Goal: Submit feedback/report problem

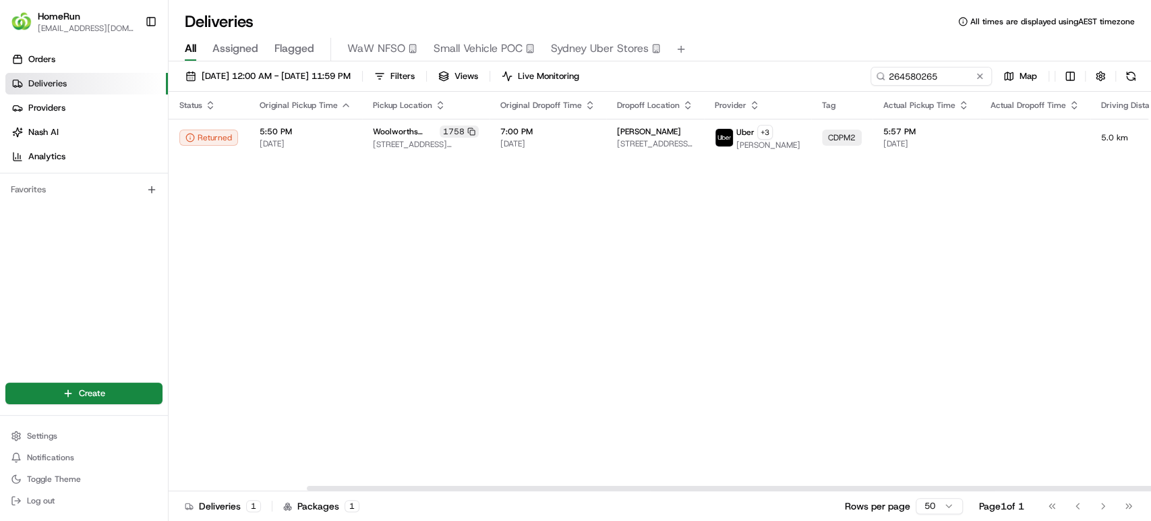
scroll to position [0, 160]
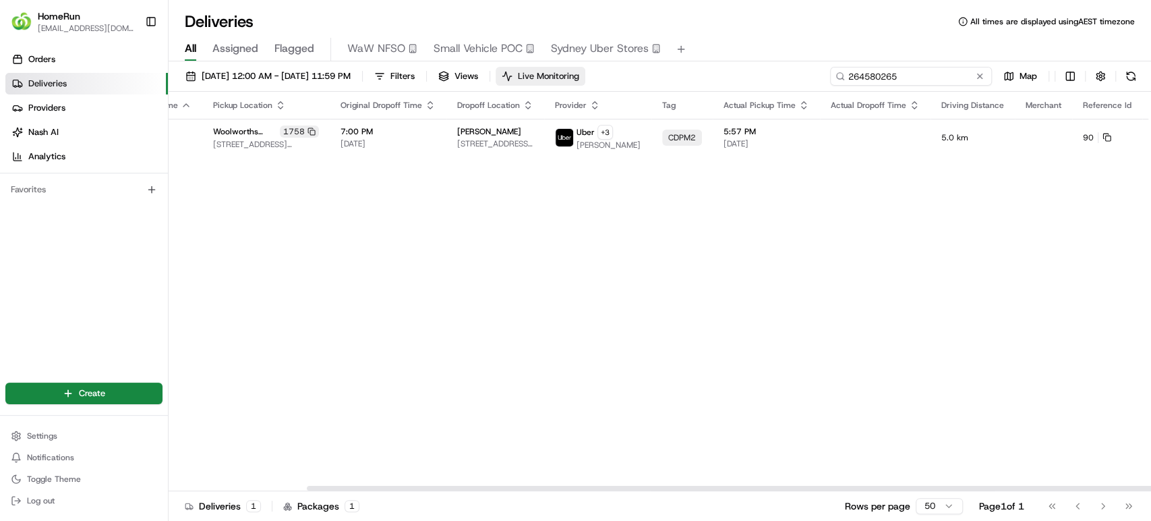
drag, startPoint x: 945, startPoint y: 74, endPoint x: 583, endPoint y: 72, distance: 361.5
click at [583, 72] on div "14/08/2025 12:00 AM - 18/08/2025 11:59 PM Filters Views Live Monitoring 2645802…" at bounding box center [660, 79] width 983 height 25
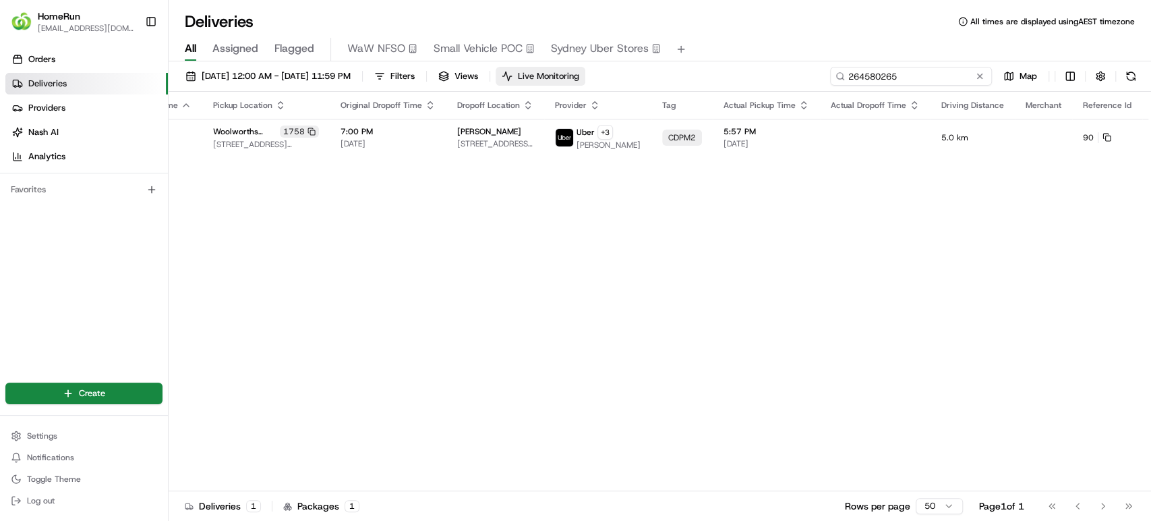
paste input "972984"
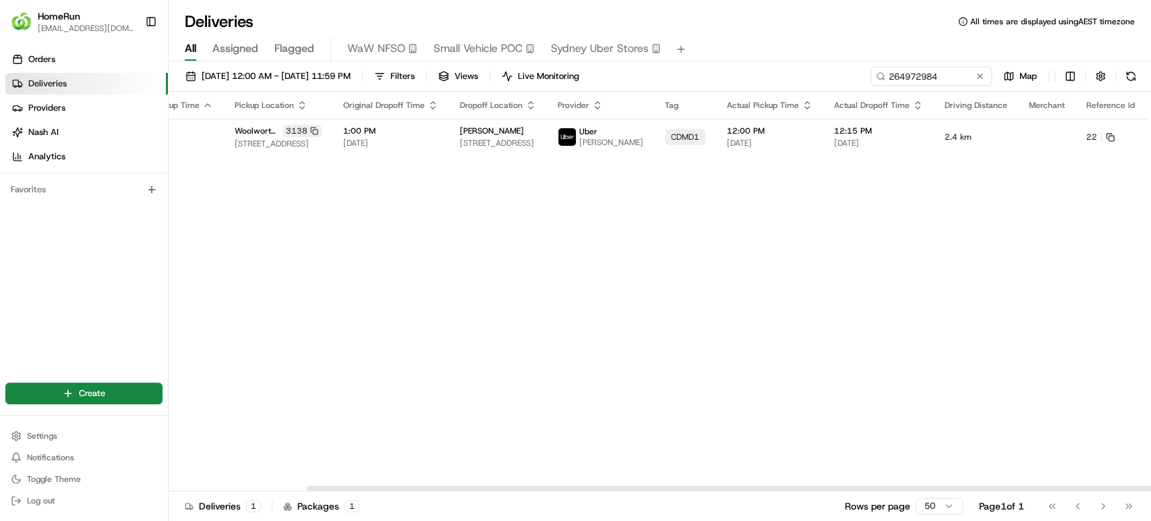
scroll to position [0, 160]
drag, startPoint x: 805, startPoint y: 488, endPoint x: 1079, endPoint y: 490, distance: 273.8
click at [1079, 490] on div at bounding box center [797, 488] width 981 height 5
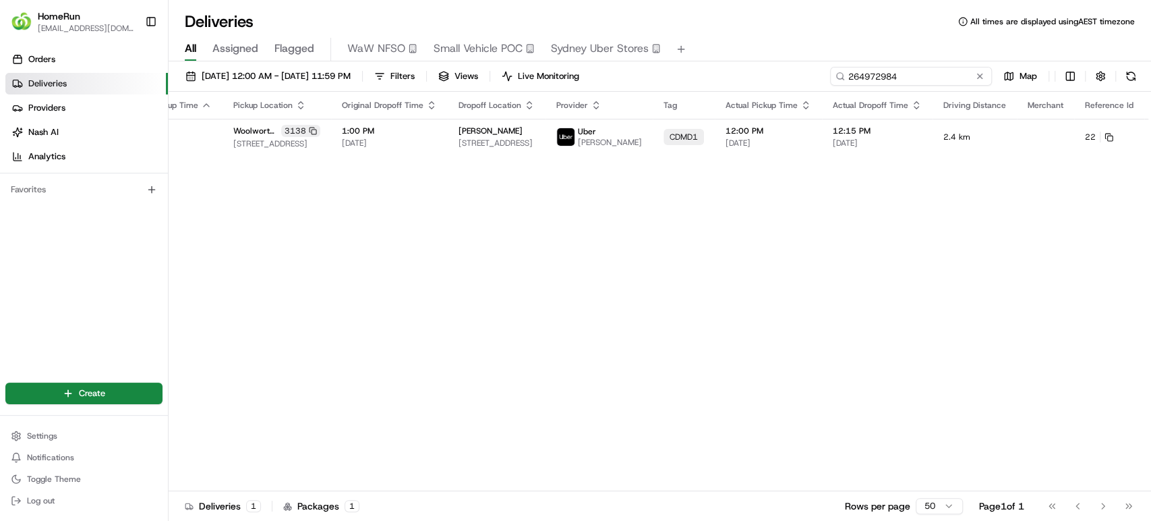
drag, startPoint x: 959, startPoint y: 75, endPoint x: 720, endPoint y: 73, distance: 238.8
click at [720, 73] on div "14/08/2025 12:00 AM - 18/08/2025 11:59 PM Filters Views Live Monitoring 2649729…" at bounding box center [660, 79] width 983 height 25
paste input "5115809"
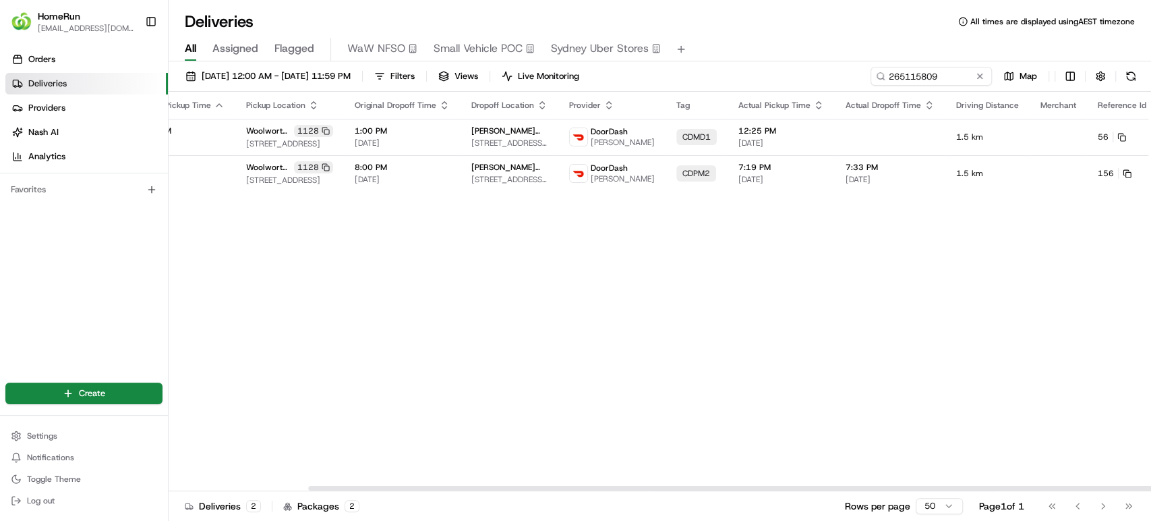
scroll to position [0, 162]
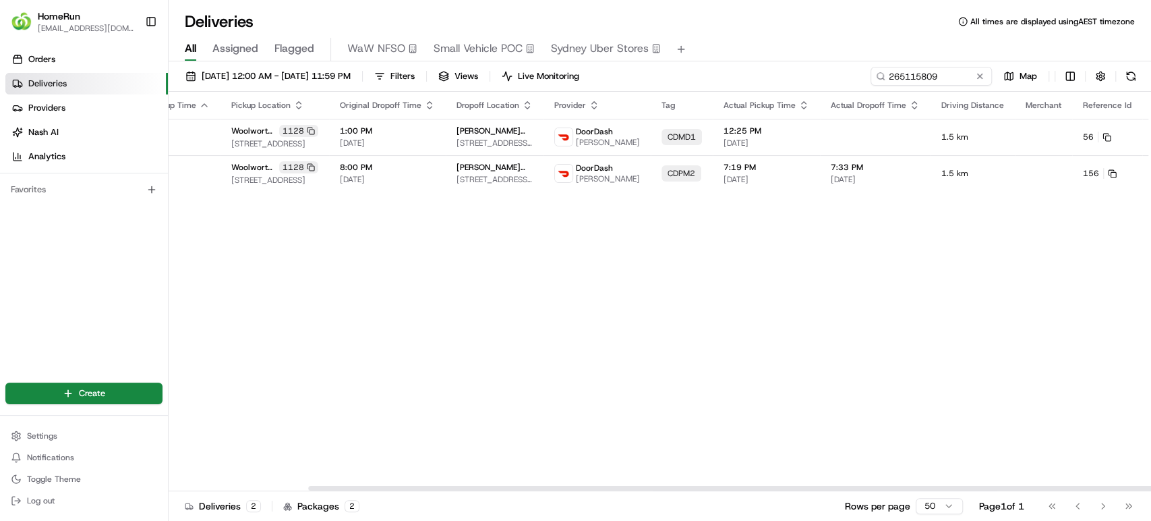
drag, startPoint x: 801, startPoint y: 485, endPoint x: 1114, endPoint y: 217, distance: 411.9
click at [1118, 486] on div at bounding box center [798, 488] width 981 height 5
click at [1151, 140] on button at bounding box center [1173, 137] width 16 height 16
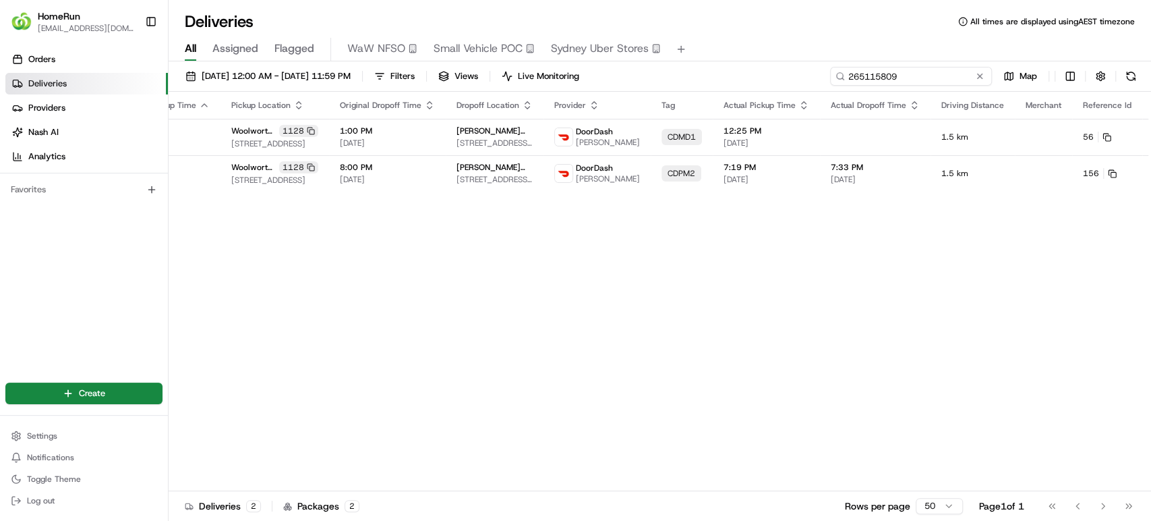
drag, startPoint x: 956, startPoint y: 76, endPoint x: 620, endPoint y: 61, distance: 336.9
click at [620, 61] on div "14/08/2025 12:00 AM - 18/08/2025 11:59 PM Filters Views Live Monitoring 2651158…" at bounding box center [660, 292] width 983 height 462
paste input "200360"
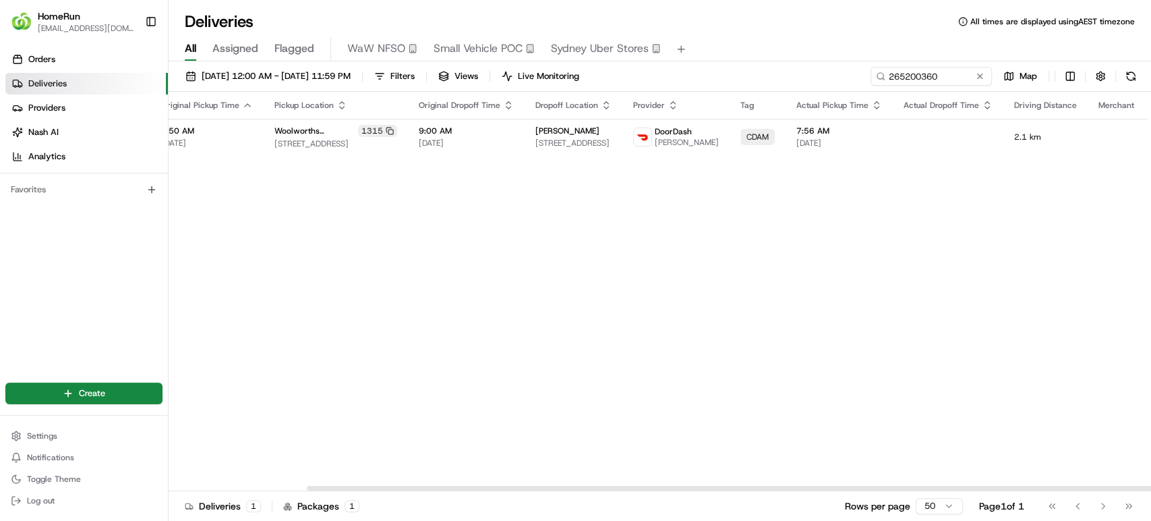
scroll to position [0, 160]
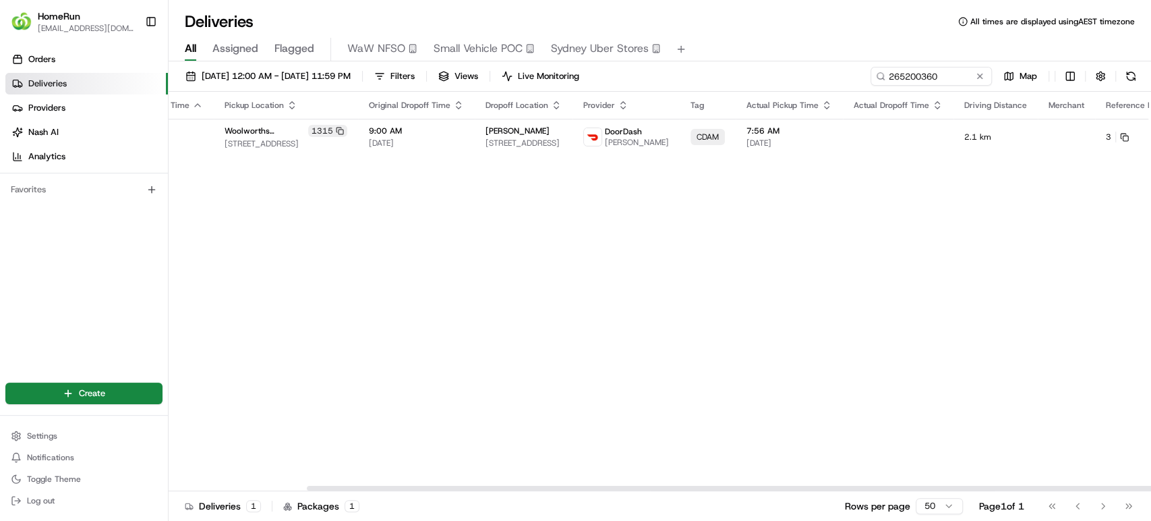
drag, startPoint x: 751, startPoint y: 490, endPoint x: 998, endPoint y: 489, distance: 246.9
click at [998, 489] on div at bounding box center [797, 488] width 981 height 5
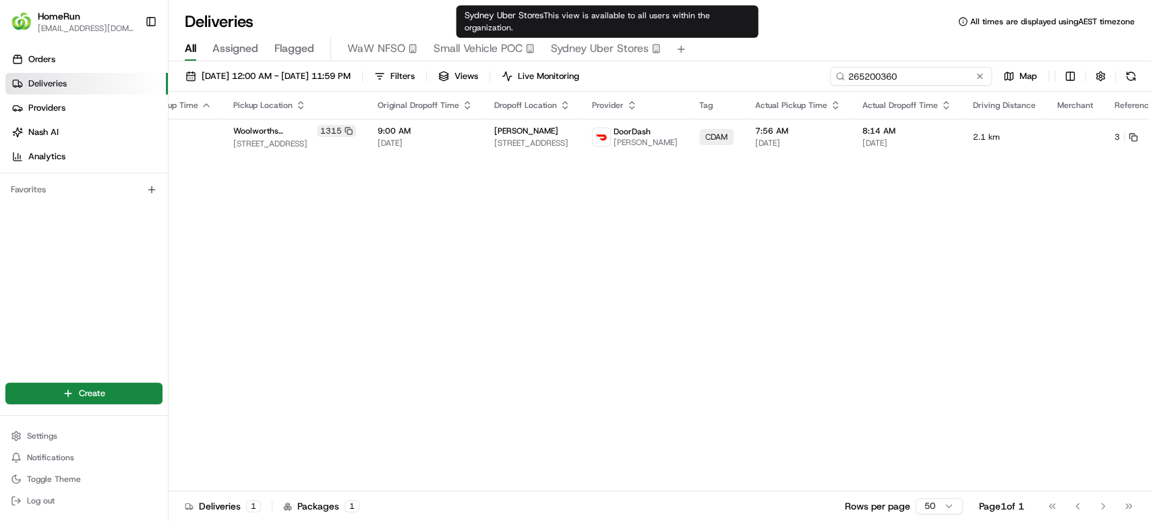
drag, startPoint x: 948, startPoint y: 76, endPoint x: 803, endPoint y: 63, distance: 144.8
click at [803, 63] on div "14/08/2025 12:00 AM - 18/08/2025 11:59 PM Filters Views Live Monitoring 2652003…" at bounding box center [660, 292] width 983 height 462
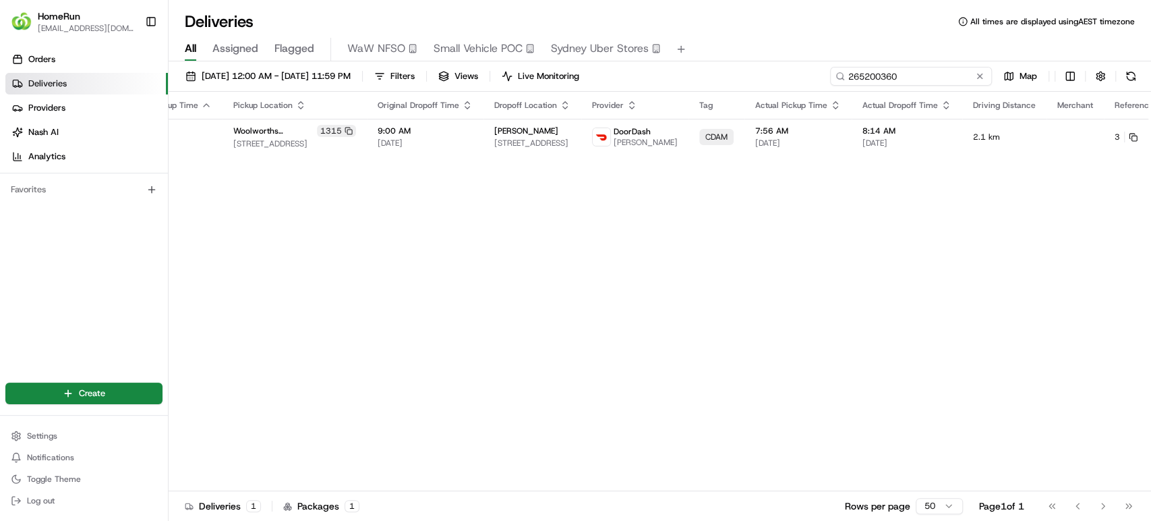
paste input "3000714"
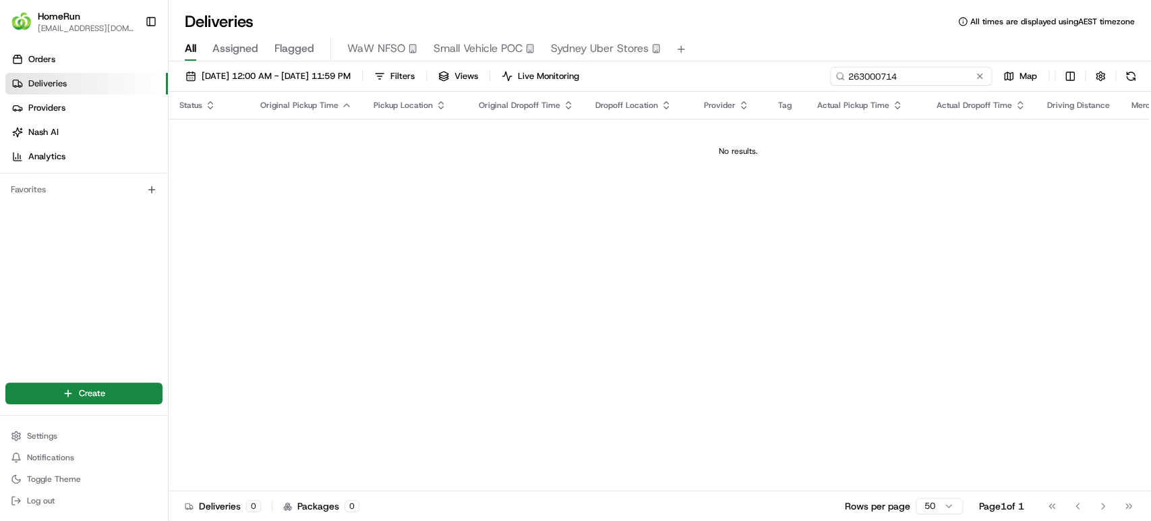
drag, startPoint x: 914, startPoint y: 78, endPoint x: 802, endPoint y: 59, distance: 113.4
click at [802, 59] on div "Deliveries All times are displayed using AEST timezone All Assigned Flagged WaW…" at bounding box center [660, 260] width 983 height 521
paste input "5026232"
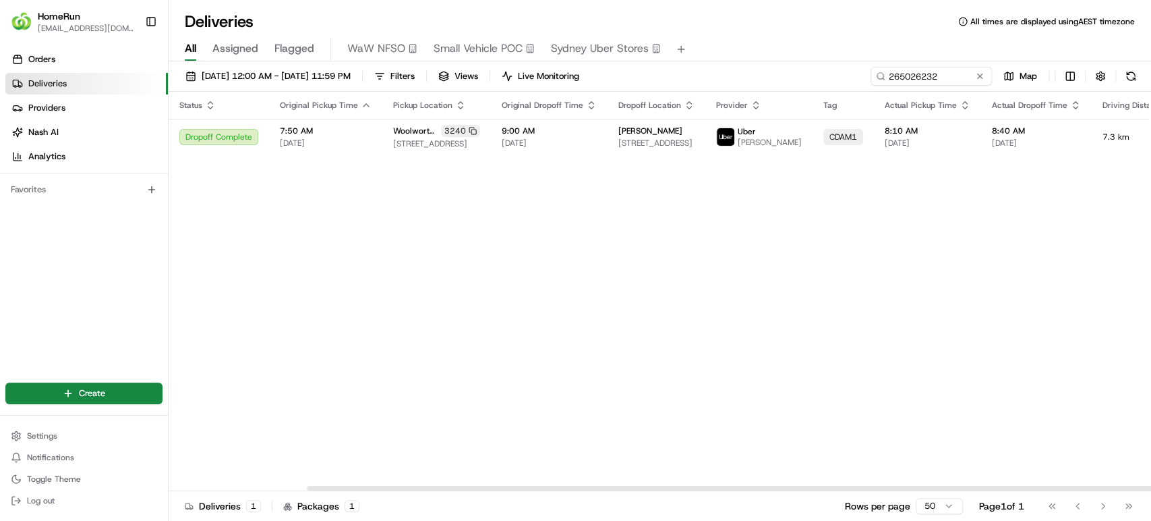
scroll to position [0, 160]
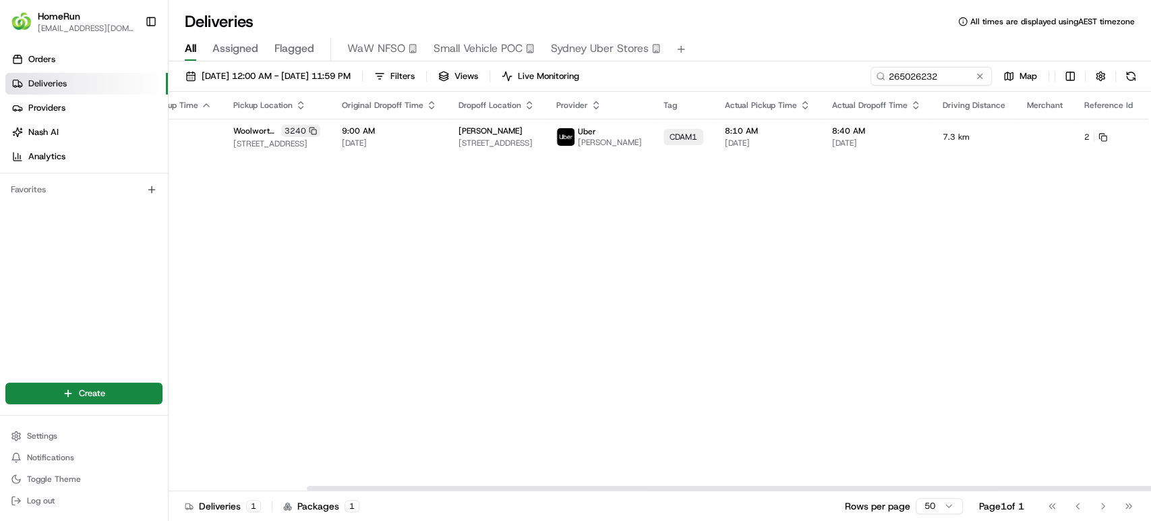
drag, startPoint x: 757, startPoint y: 484, endPoint x: 949, endPoint y: 483, distance: 191.6
click at [949, 484] on div at bounding box center [660, 487] width 983 height 7
drag, startPoint x: 886, startPoint y: 487, endPoint x: 1043, endPoint y: 484, distance: 157.8
click at [1043, 486] on div at bounding box center [797, 488] width 981 height 5
drag, startPoint x: 1022, startPoint y: 488, endPoint x: 1150, endPoint y: 430, distance: 140.9
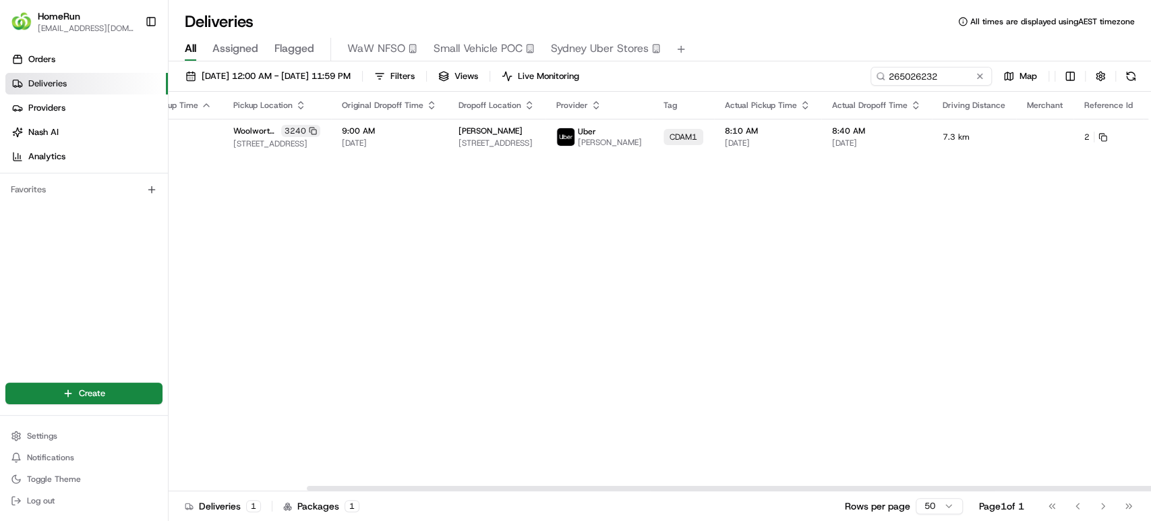
click at [1150, 486] on div at bounding box center [797, 488] width 981 height 5
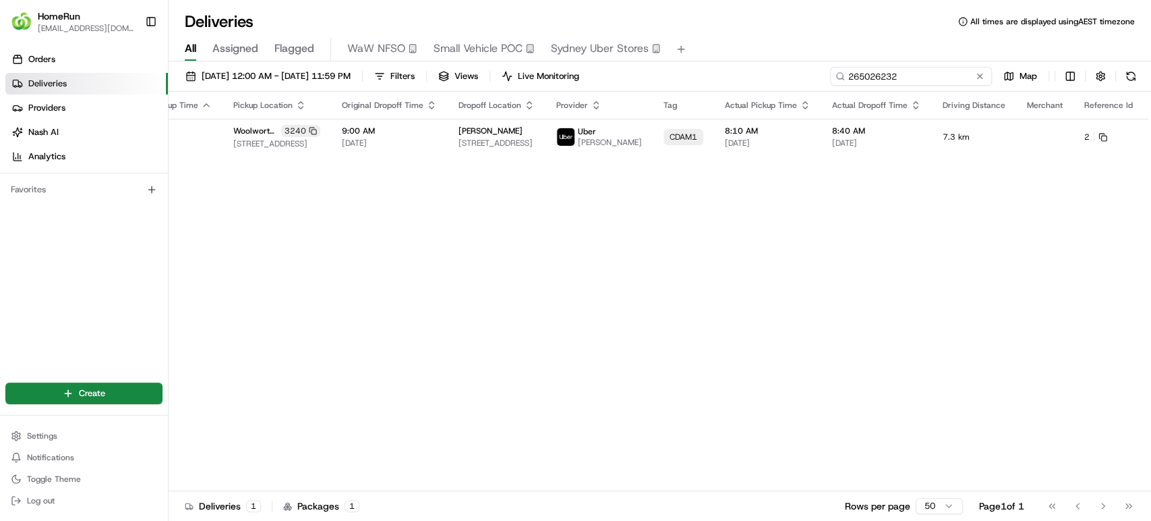
drag, startPoint x: 949, startPoint y: 69, endPoint x: 776, endPoint y: 47, distance: 174.7
click at [776, 47] on div "Deliveries All times are displayed using AEST timezone All Assigned Flagged WaW…" at bounding box center [660, 260] width 983 height 521
paste input "4946557"
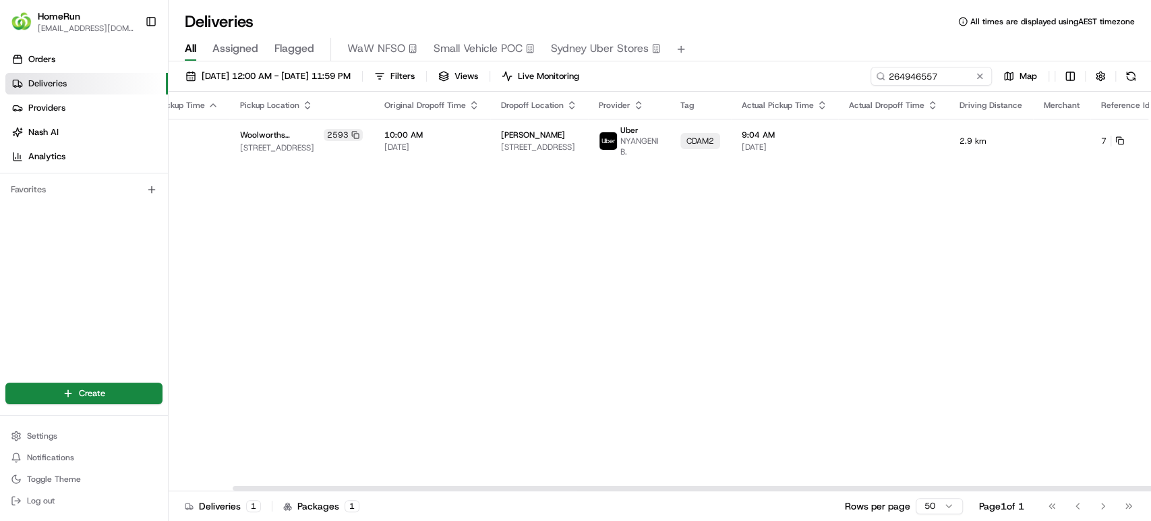
scroll to position [0, 160]
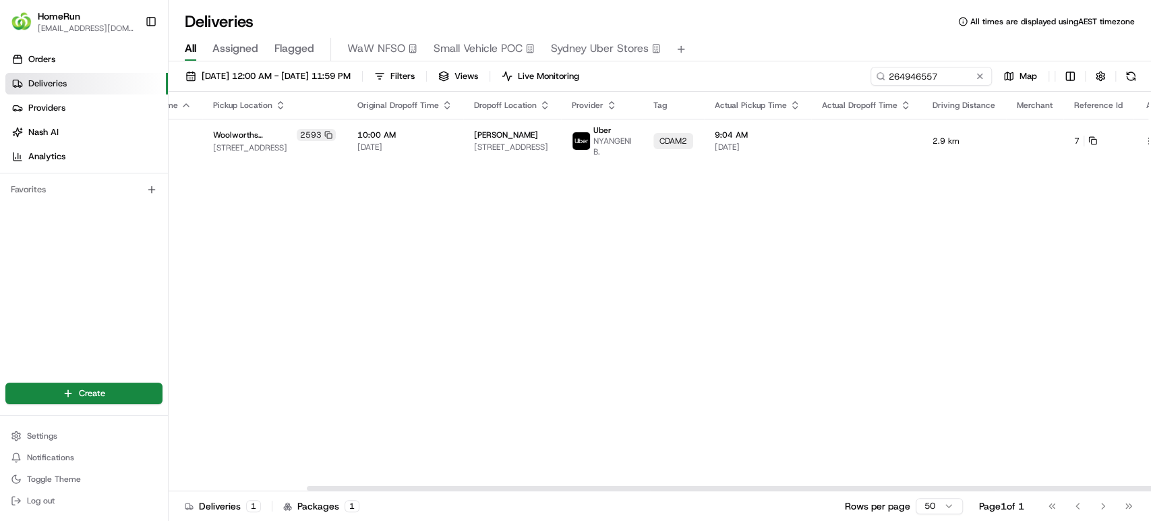
drag, startPoint x: 838, startPoint y: 490, endPoint x: 1112, endPoint y: 490, distance: 273.8
click at [1112, 490] on div at bounding box center [797, 488] width 981 height 5
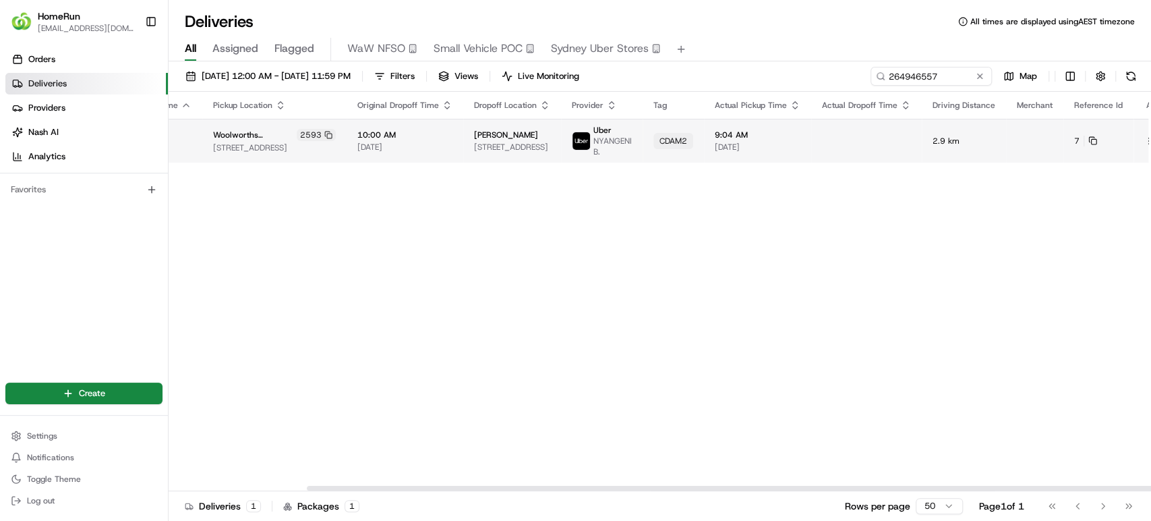
click at [1151, 134] on button at bounding box center [1165, 141] width 16 height 16
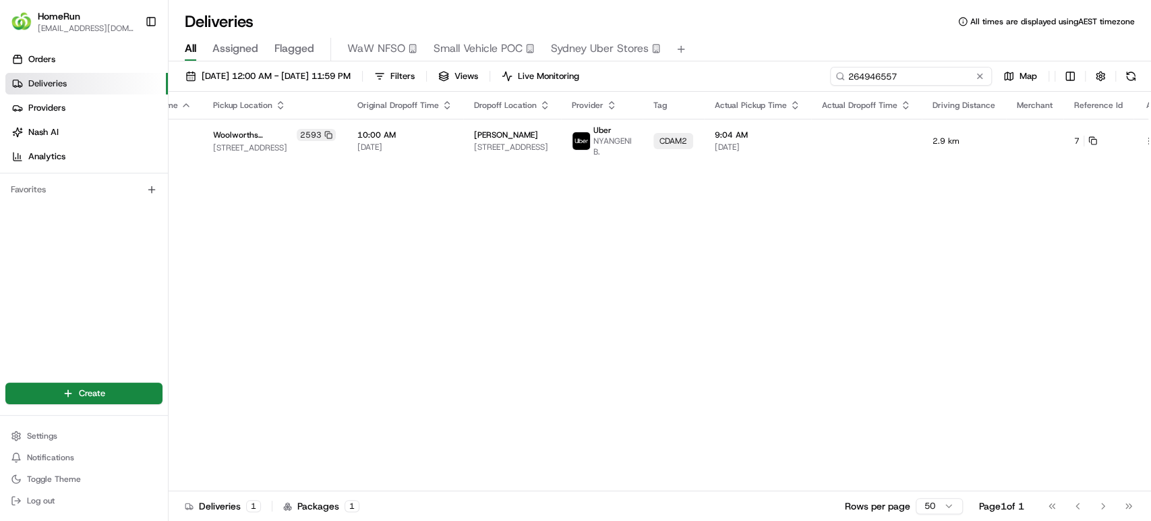
drag, startPoint x: 948, startPoint y: 74, endPoint x: 774, endPoint y: 62, distance: 174.4
click at [774, 62] on div "14/08/2025 12:00 AM - 18/08/2025 11:59 PM Filters Views Live Monitoring 2649465…" at bounding box center [660, 292] width 983 height 462
paste input "5023245"
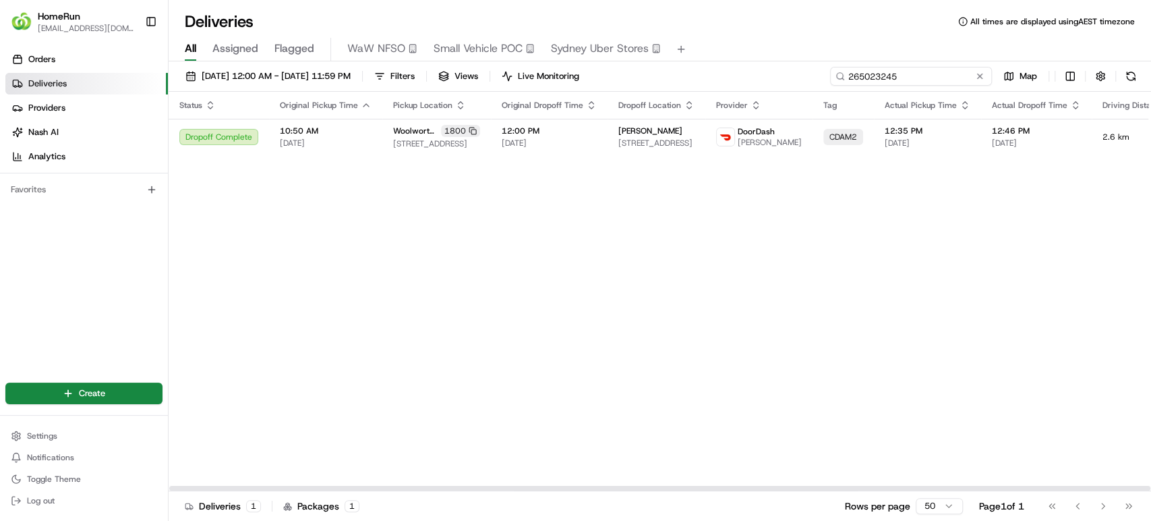
type input "265023245"
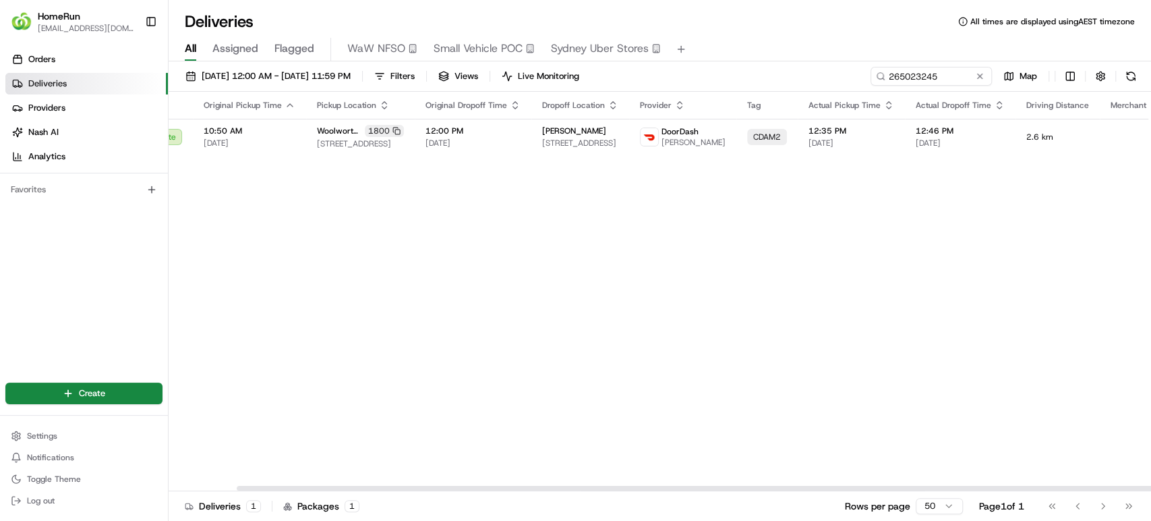
scroll to position [0, 78]
drag, startPoint x: 1083, startPoint y: 486, endPoint x: 1150, endPoint y: 486, distance: 67.5
click at [1150, 486] on div at bounding box center [727, 488] width 981 height 5
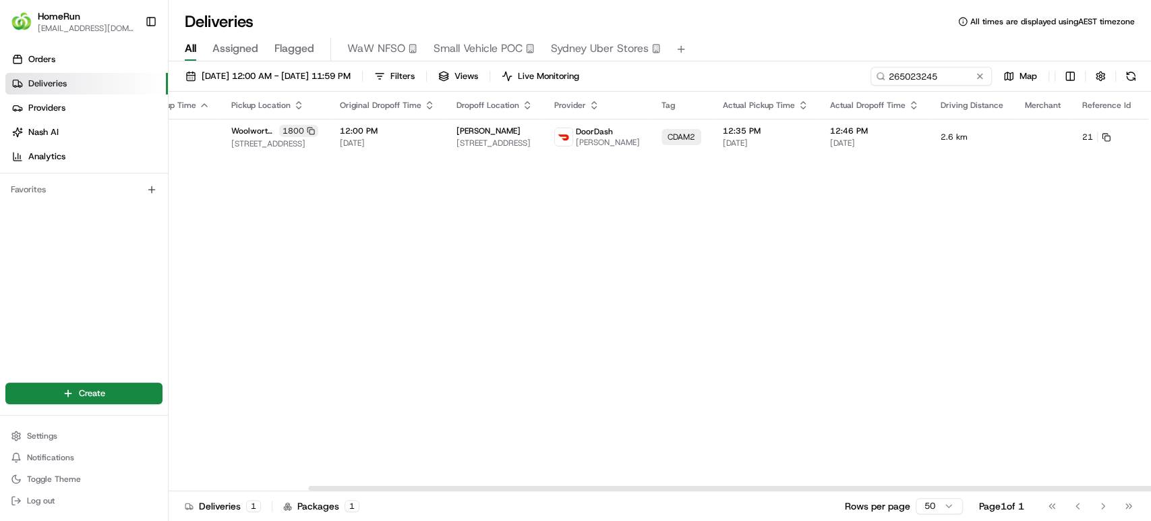
drag, startPoint x: 825, startPoint y: 488, endPoint x: 1046, endPoint y: 475, distance: 221.6
click at [1041, 488] on div at bounding box center [798, 488] width 981 height 5
click at [1151, 141] on button at bounding box center [1173, 137] width 16 height 16
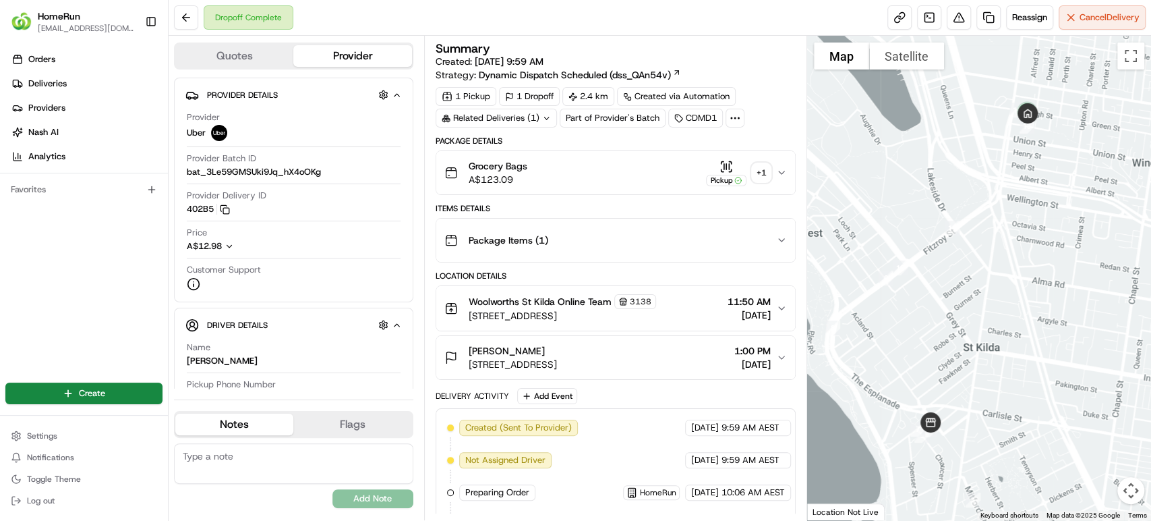
click at [759, 167] on div "+ 1" at bounding box center [761, 172] width 19 height 19
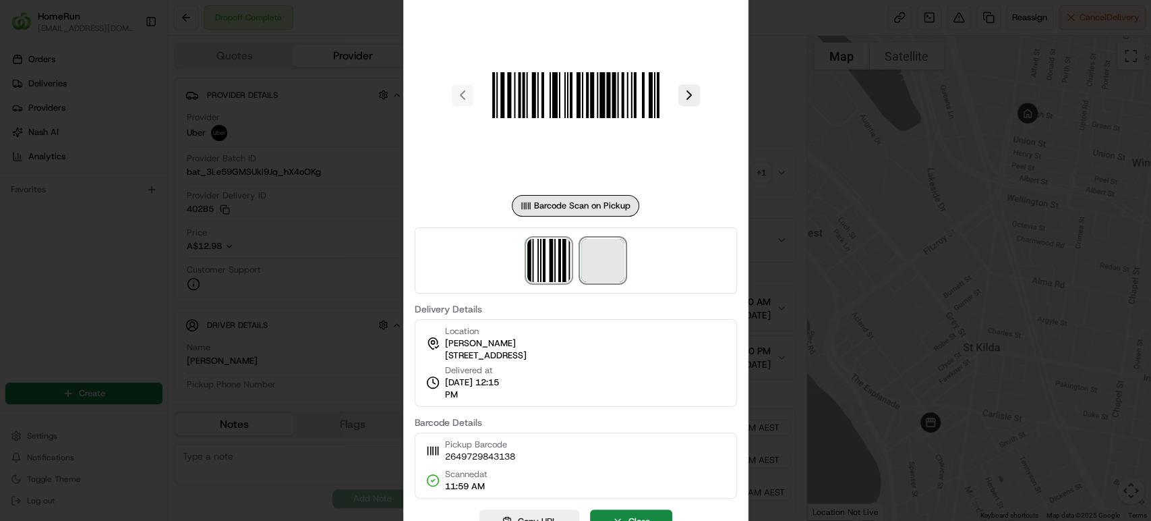
click at [594, 258] on span at bounding box center [602, 260] width 43 height 43
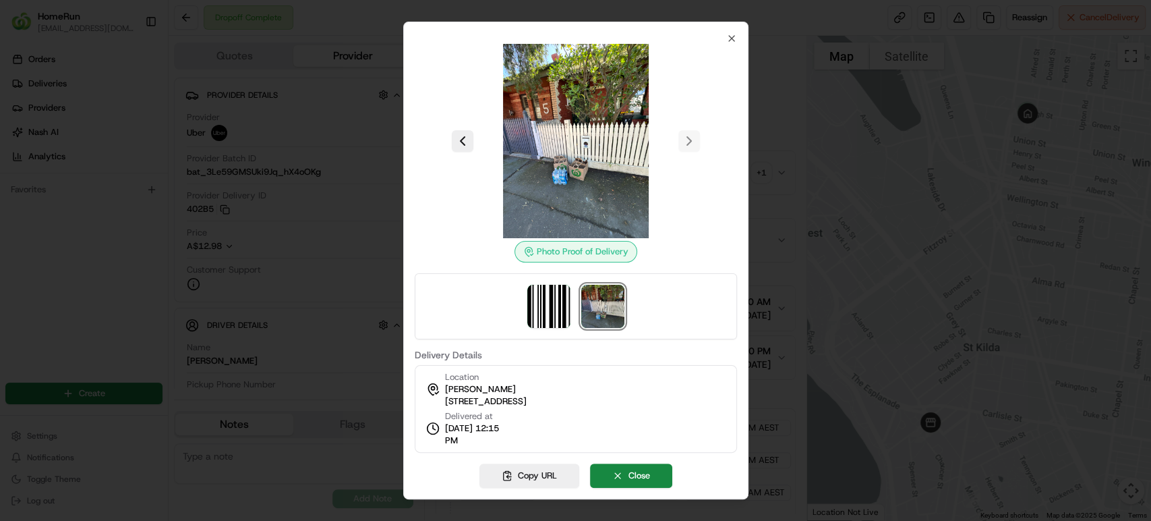
click at [571, 166] on img at bounding box center [576, 141] width 194 height 194
click at [730, 37] on icon "button" at bounding box center [731, 38] width 5 height 5
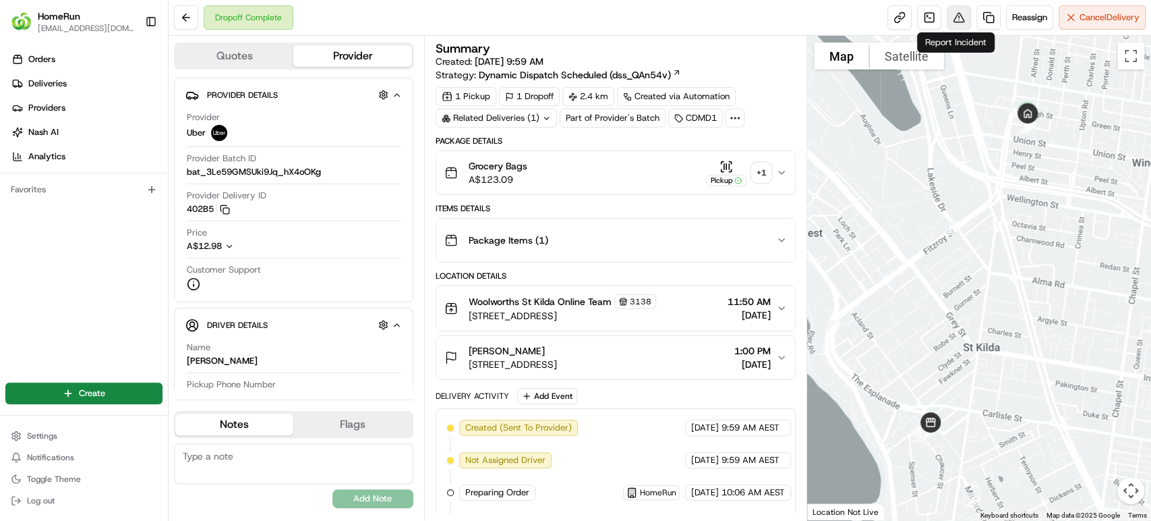
click at [952, 11] on button at bounding box center [959, 17] width 24 height 24
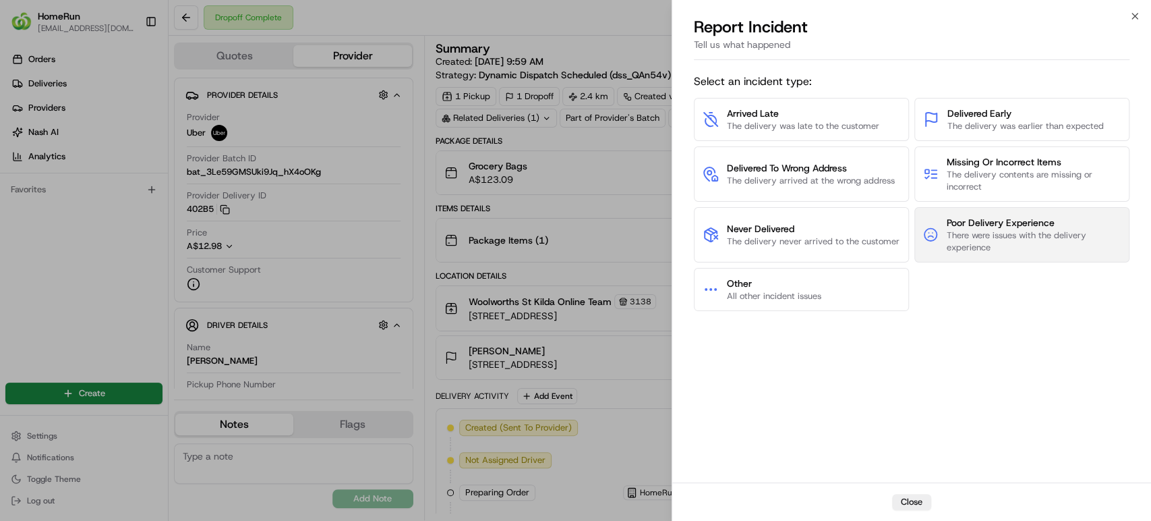
click at [1033, 227] on span "Poor Delivery Experience" at bounding box center [1033, 222] width 175 height 13
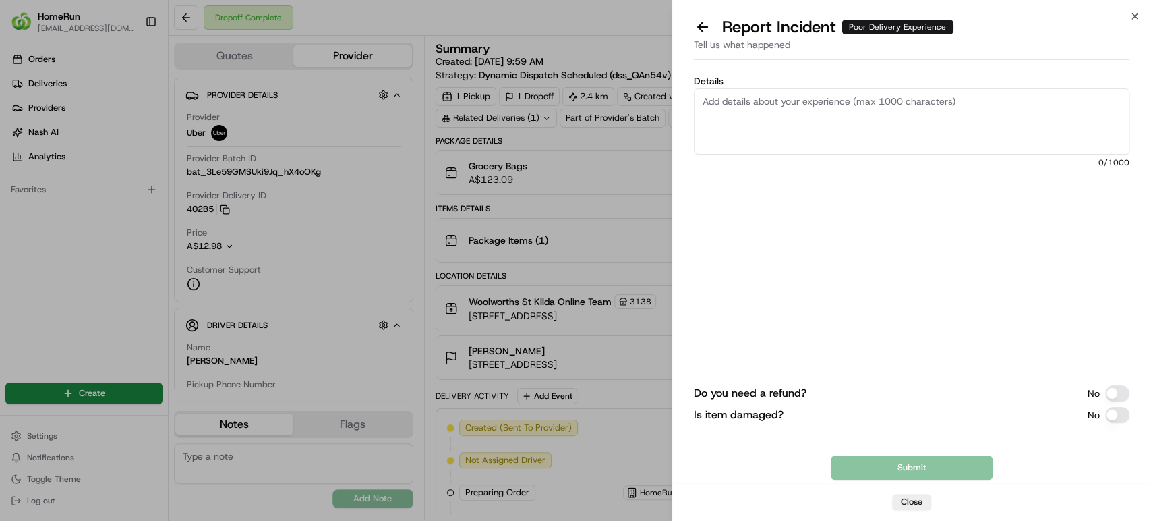
click at [1111, 389] on button "Do you need a refund?" at bounding box center [1117, 393] width 24 height 16
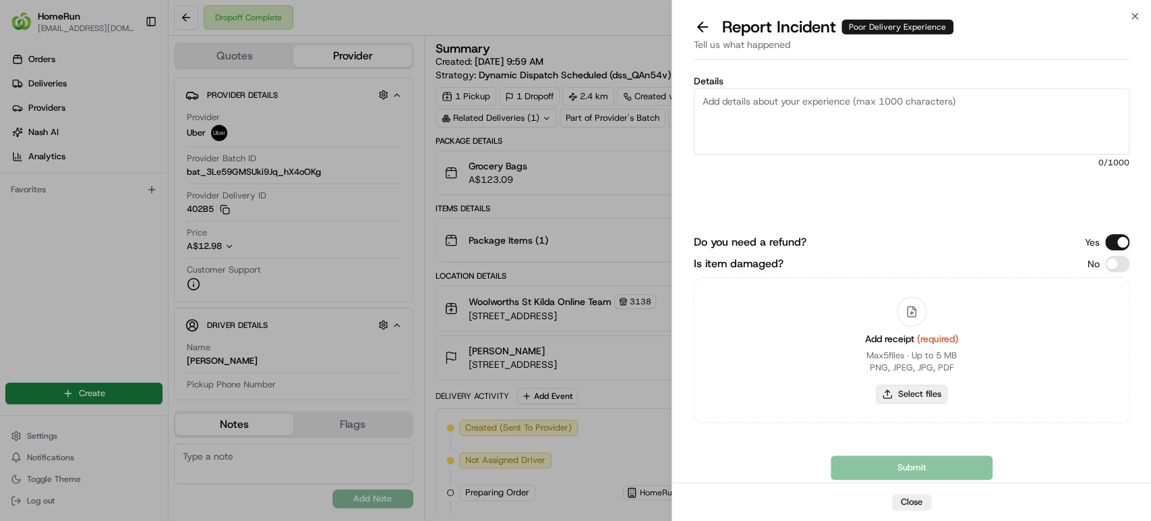
click at [917, 388] on button "Select files" at bounding box center [911, 393] width 71 height 19
type input "C:\fakepath\264972984.pdf"
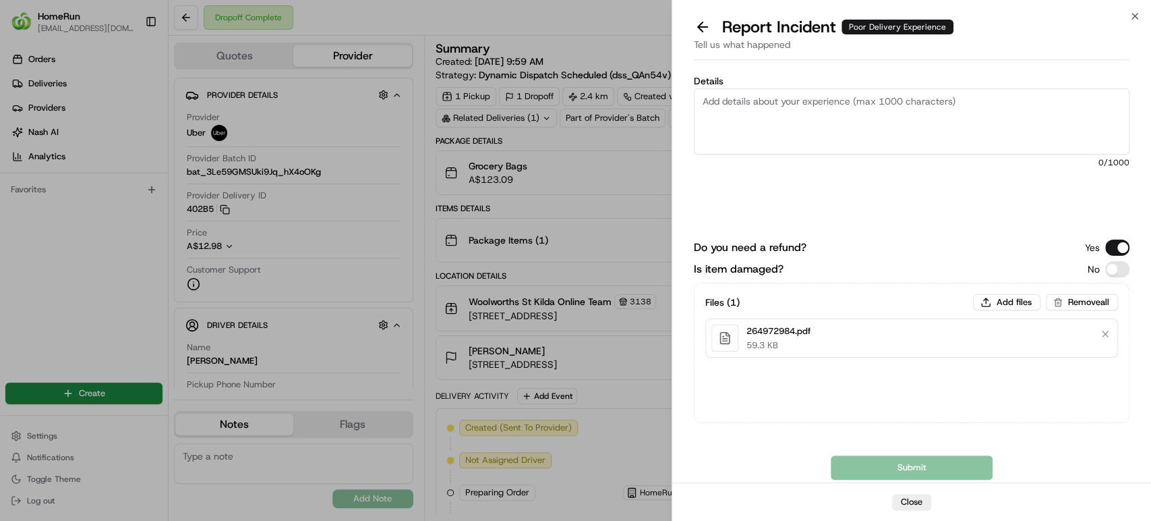
click at [882, 191] on div "Details 0 /1000" at bounding box center [912, 151] width 436 height 150
paste textarea "order was left unattended on a public walkway and was stolen."
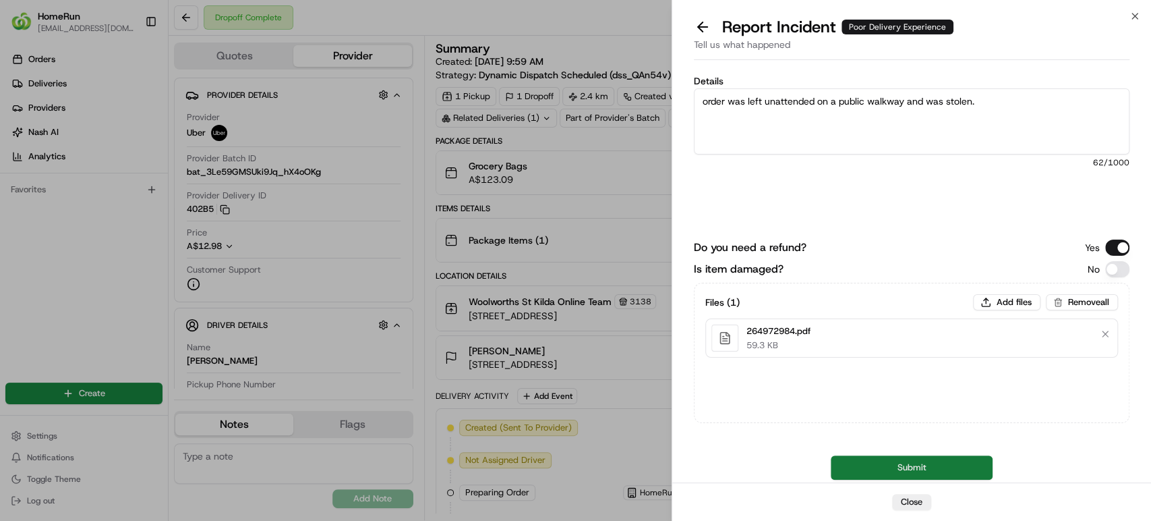
type textarea "order was left unattended on a public walkway and was stolen."
click at [881, 479] on button "Submit" at bounding box center [912, 467] width 162 height 24
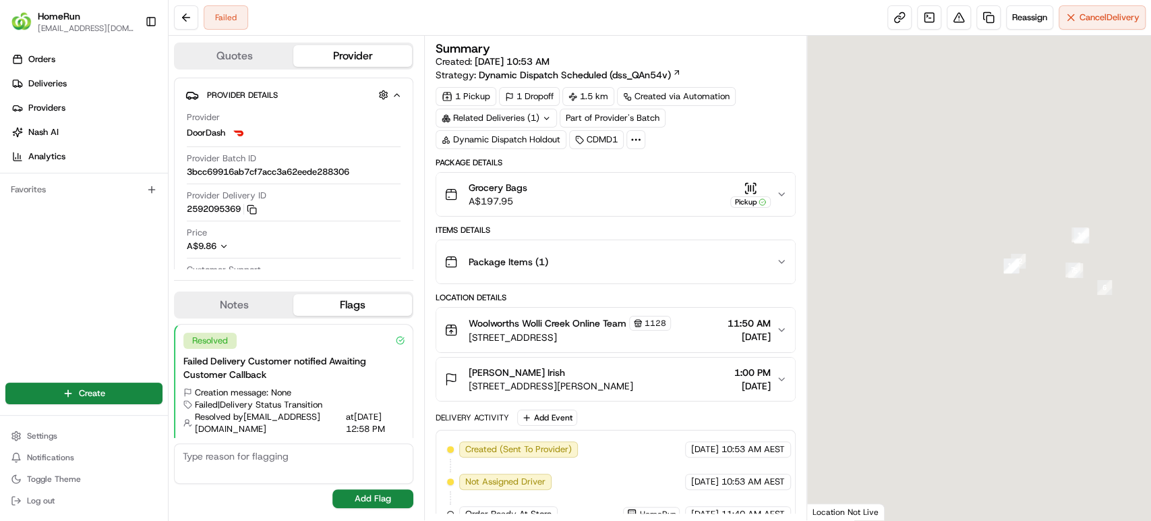
scroll to position [24, 0]
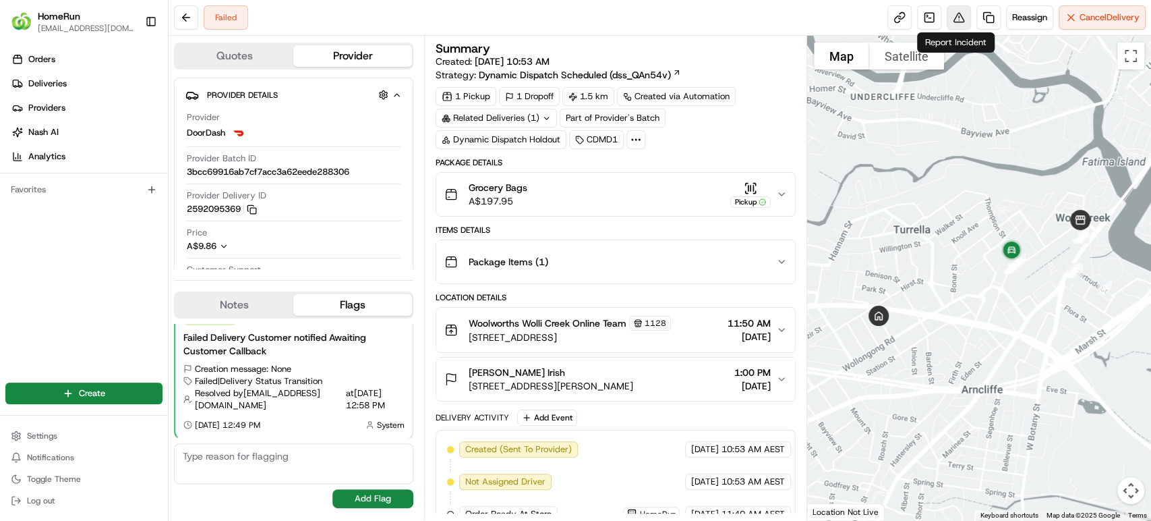
click at [956, 17] on button at bounding box center [959, 17] width 24 height 24
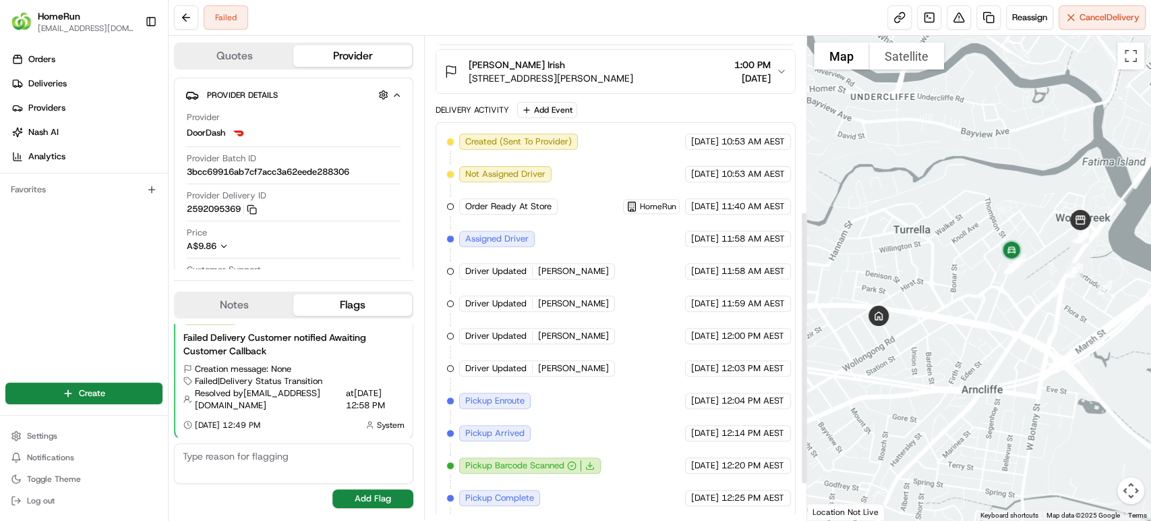
scroll to position [372, 0]
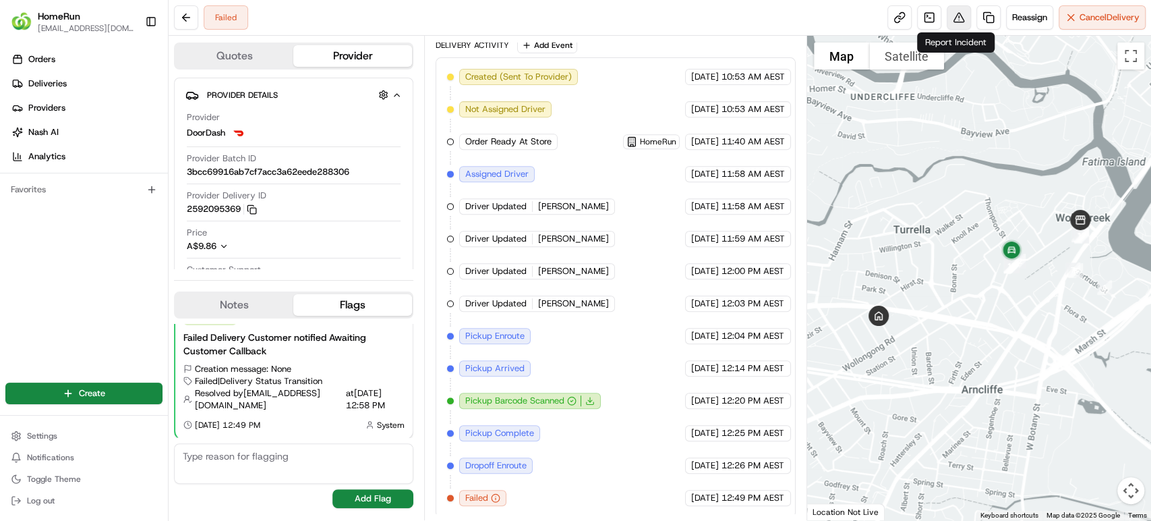
click at [955, 18] on button at bounding box center [959, 17] width 24 height 24
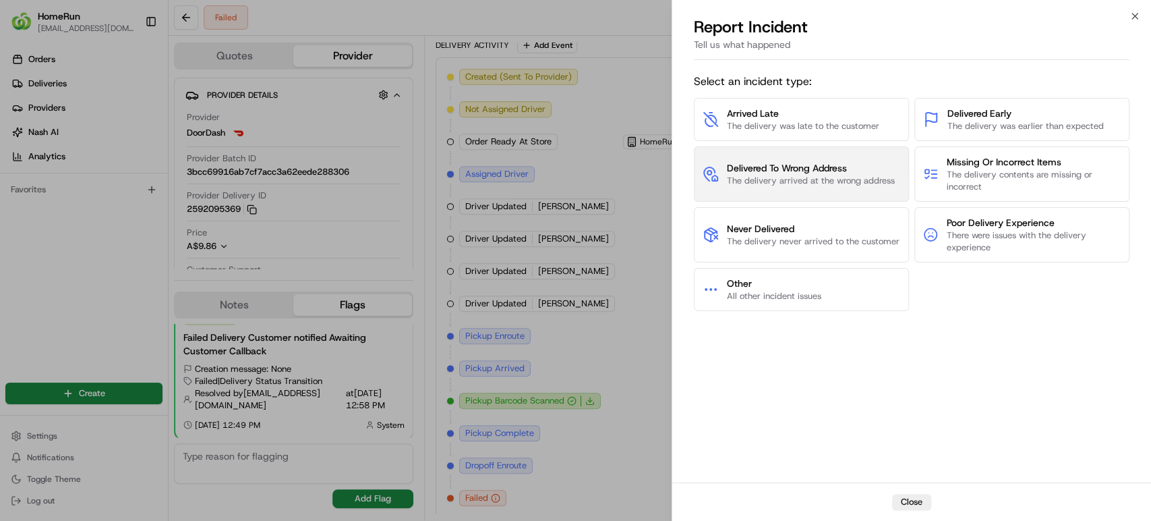
click at [766, 182] on span "The delivery arrived at the wrong address" at bounding box center [811, 181] width 168 height 12
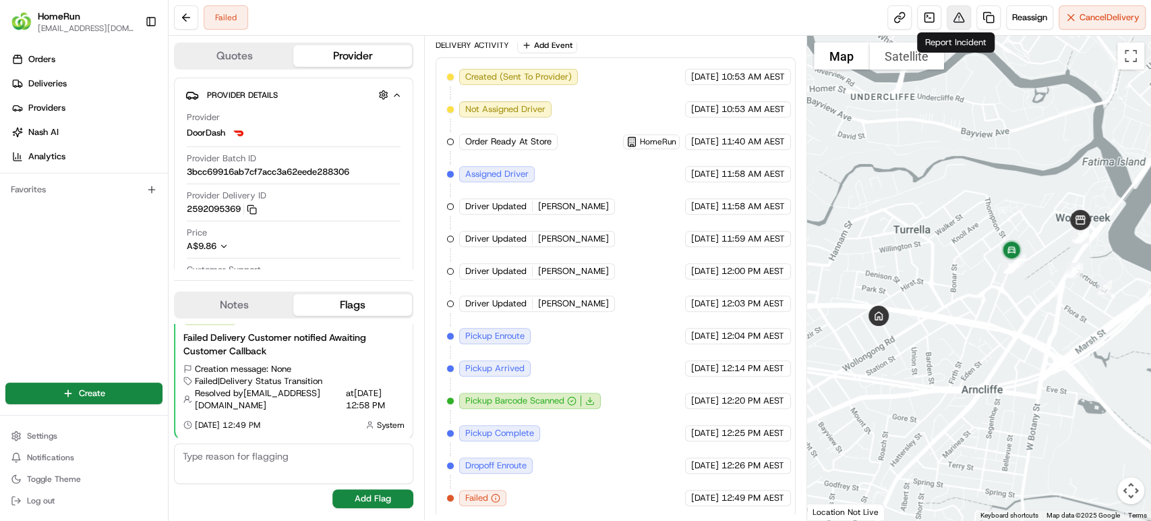
click at [955, 25] on button at bounding box center [959, 17] width 24 height 24
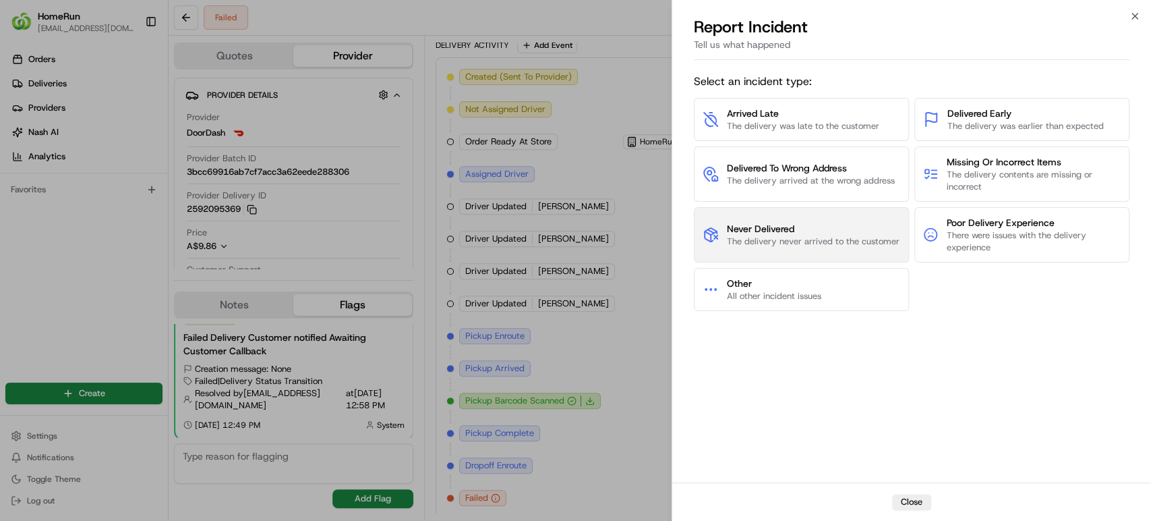
click at [767, 226] on span "Never Delivered" at bounding box center [813, 228] width 173 height 13
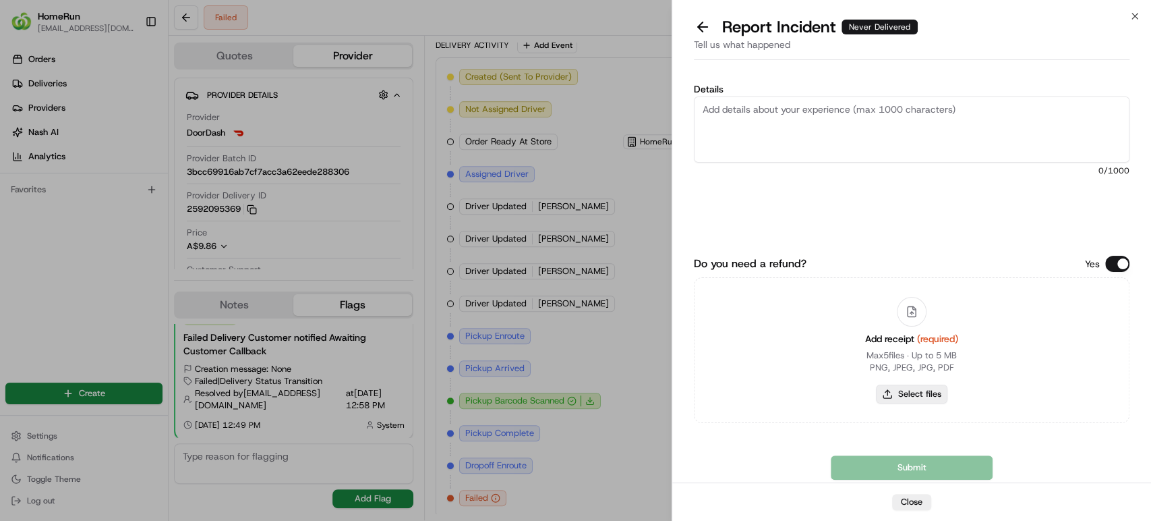
click at [921, 399] on button "Select files" at bounding box center [911, 393] width 71 height 19
type input "C:\fakepath\265115809.pdf"
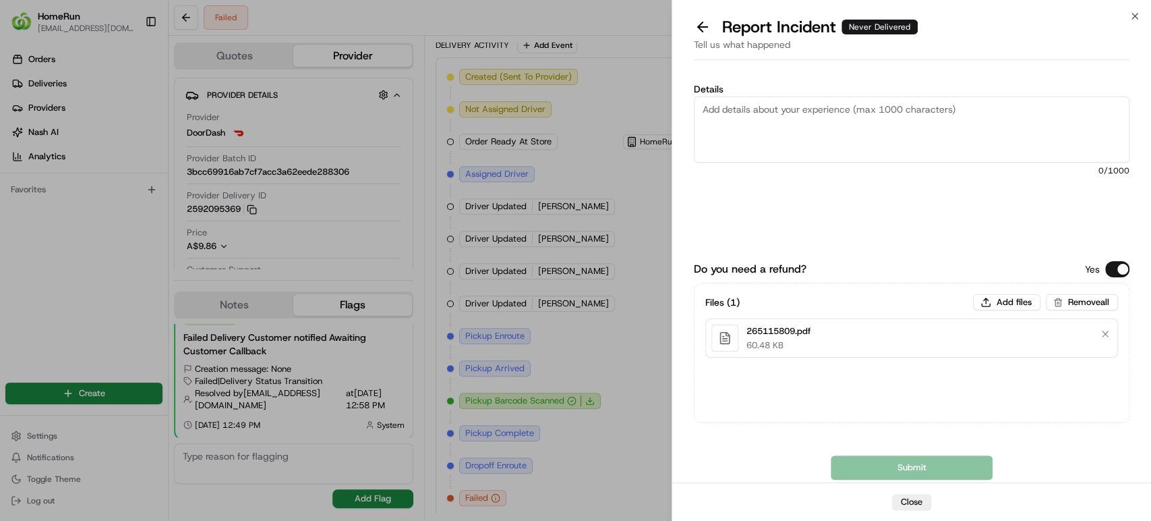
click at [844, 123] on textarea "Details" at bounding box center [912, 129] width 436 height 66
paste textarea "Failed Delivery- order not returned to store"
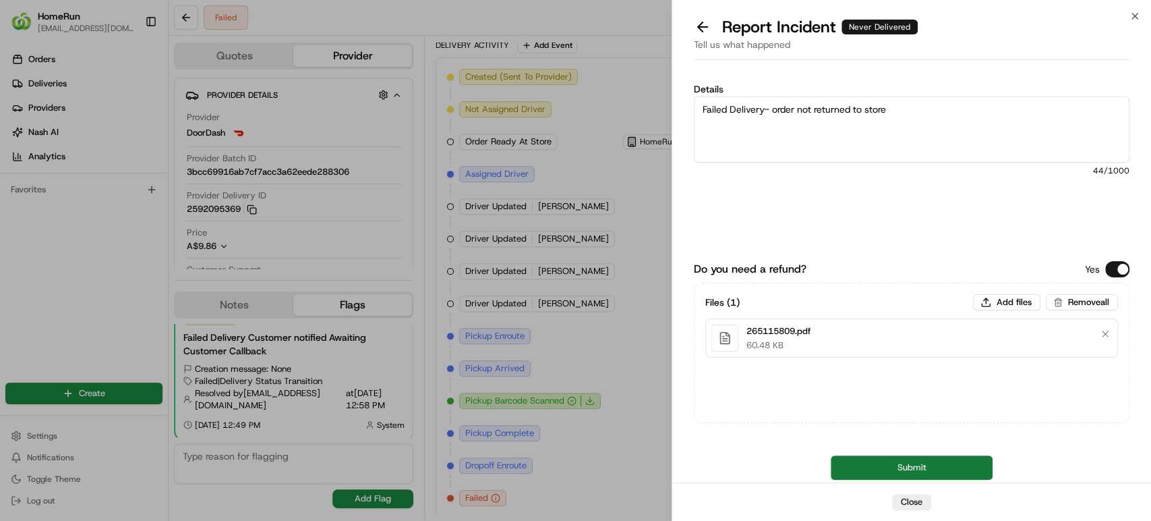
type textarea "Failed Delivery- order not returned to store"
click at [855, 465] on button "Submit" at bounding box center [912, 467] width 162 height 24
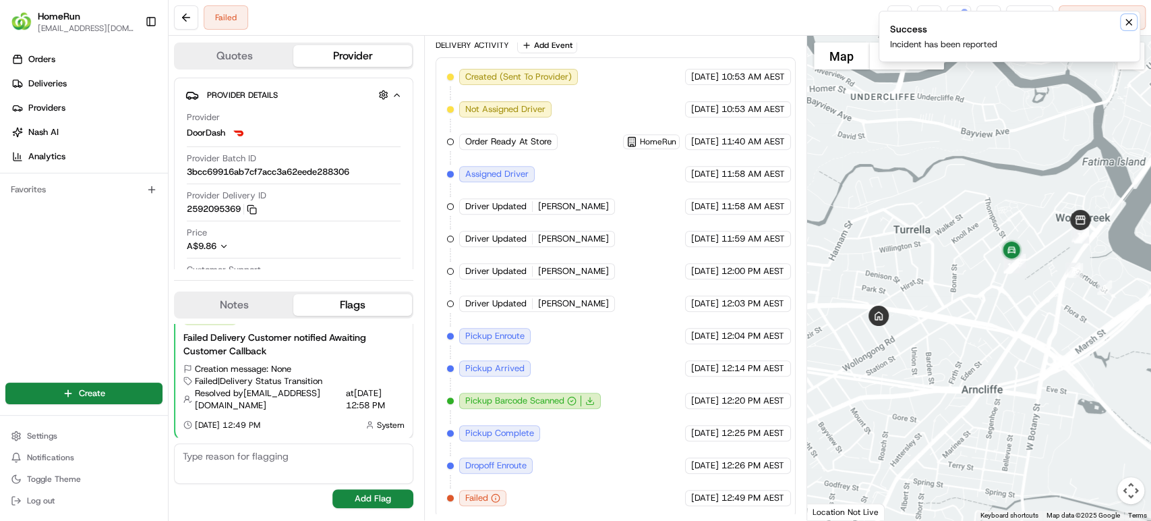
click at [1127, 25] on icon "Notifications (F8)" at bounding box center [1129, 22] width 11 height 11
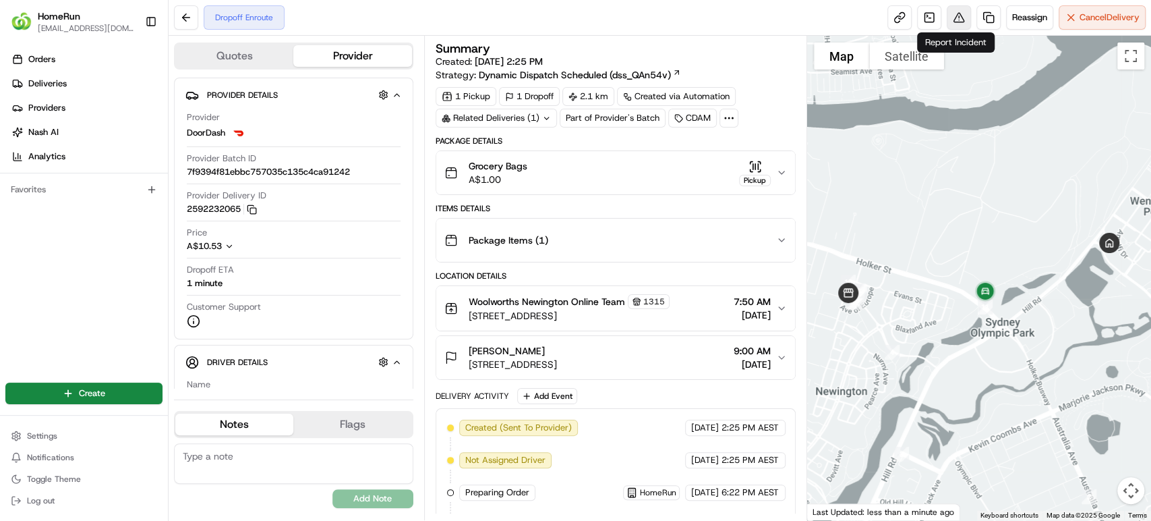
click at [955, 16] on button at bounding box center [959, 17] width 24 height 24
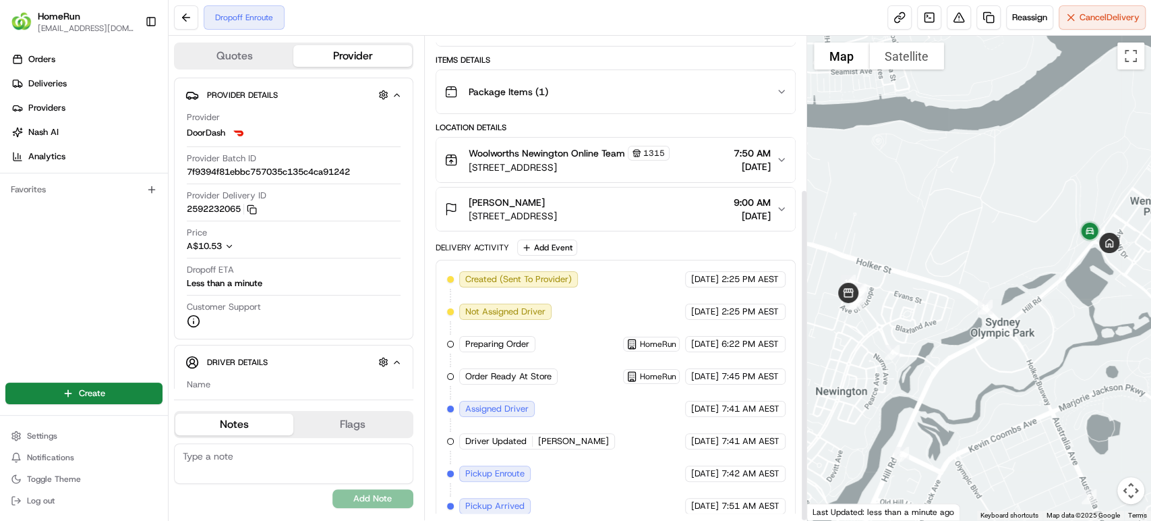
scroll to position [221, 0]
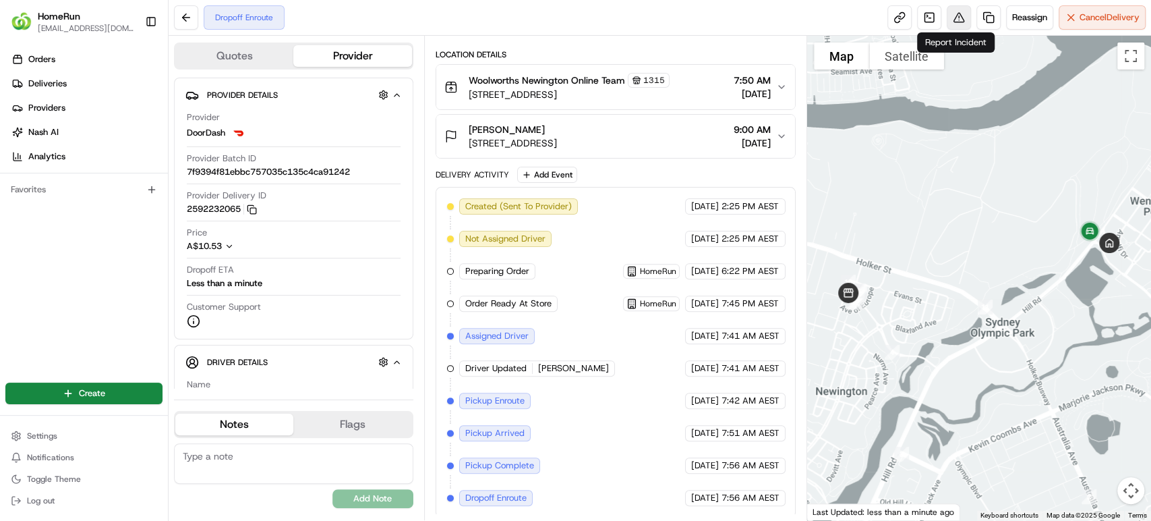
click at [952, 18] on button at bounding box center [959, 17] width 24 height 24
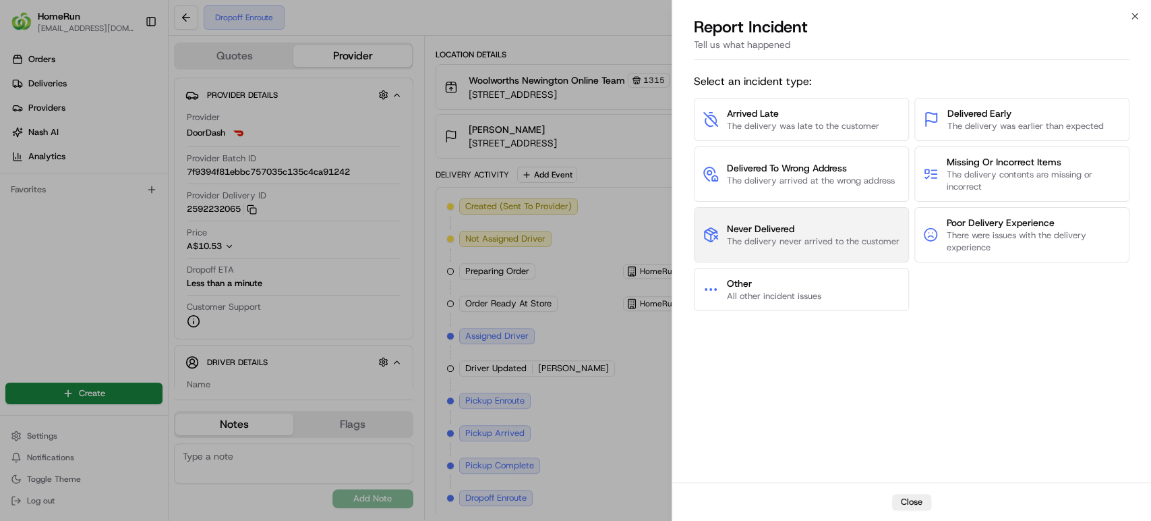
click at [761, 243] on span "The delivery never arrived to the customer" at bounding box center [813, 241] width 173 height 12
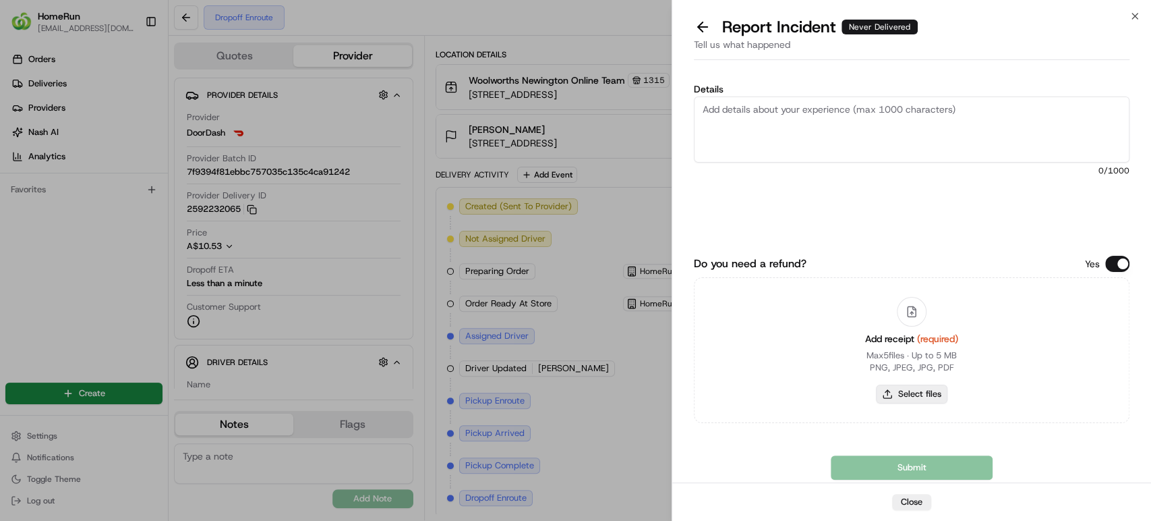
click at [906, 397] on button "Select files" at bounding box center [911, 393] width 71 height 19
type input "C:\fakepath\265200360.pdf"
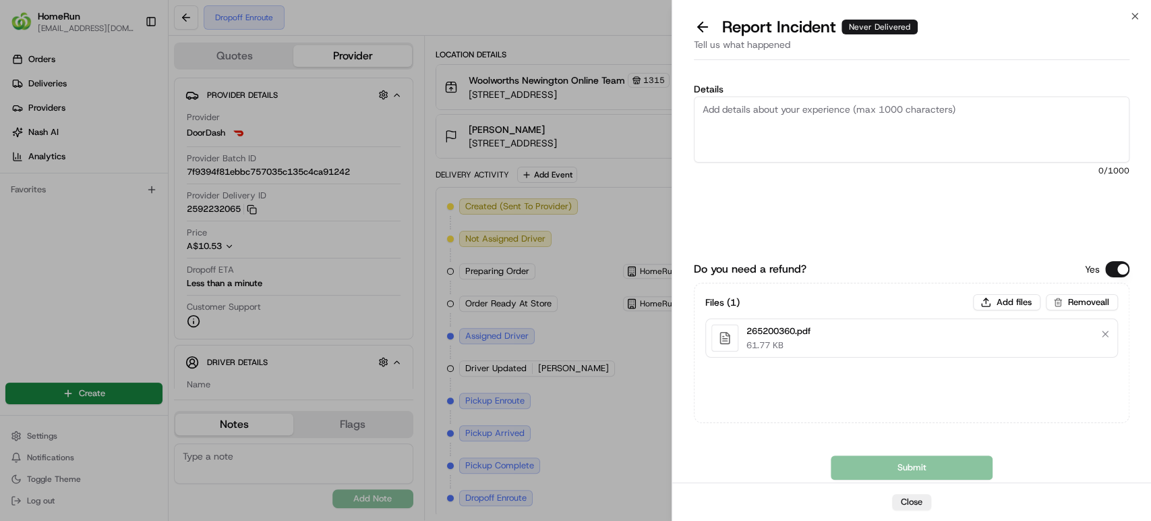
click at [877, 108] on textarea "Details" at bounding box center [912, 129] width 436 height 66
paste textarea "Order was never delivered or returned back to store"
type textarea "Order was never delivered or returned back to store"
click at [869, 463] on button "Submit" at bounding box center [912, 467] width 162 height 24
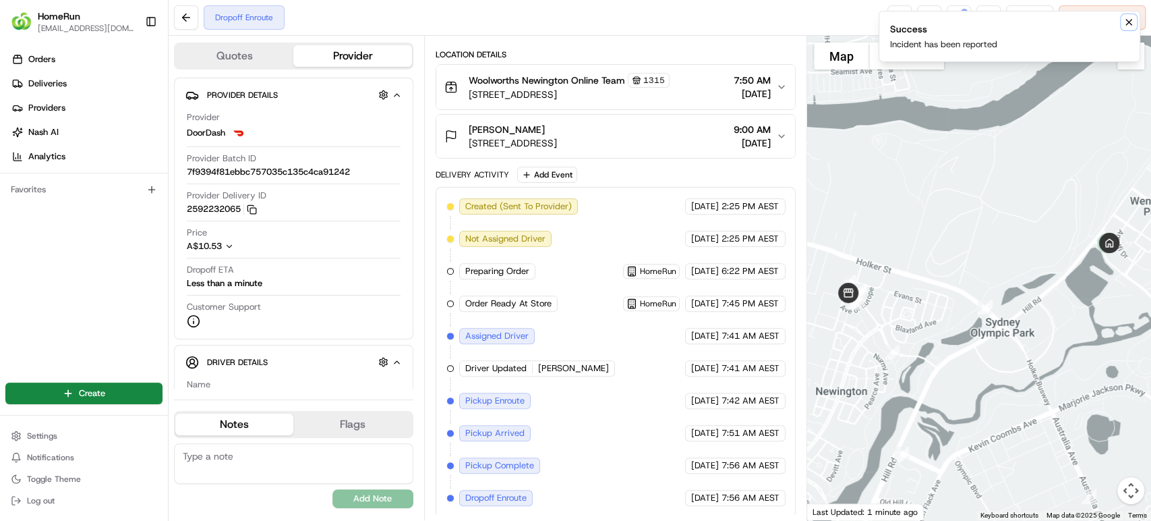
click at [1129, 24] on icon "Notifications (F8)" at bounding box center [1129, 22] width 11 height 11
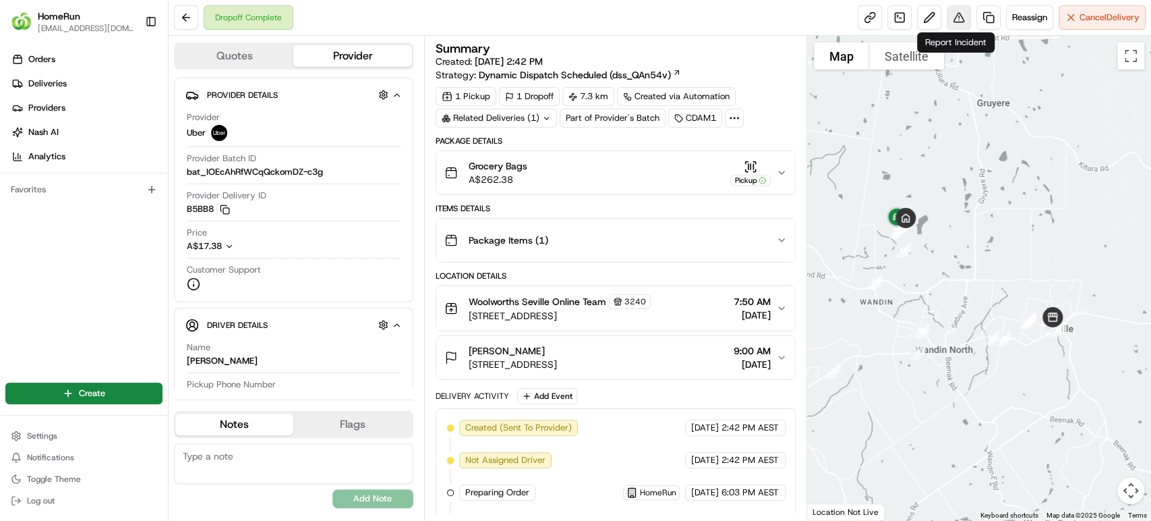
click at [959, 16] on button at bounding box center [959, 17] width 24 height 24
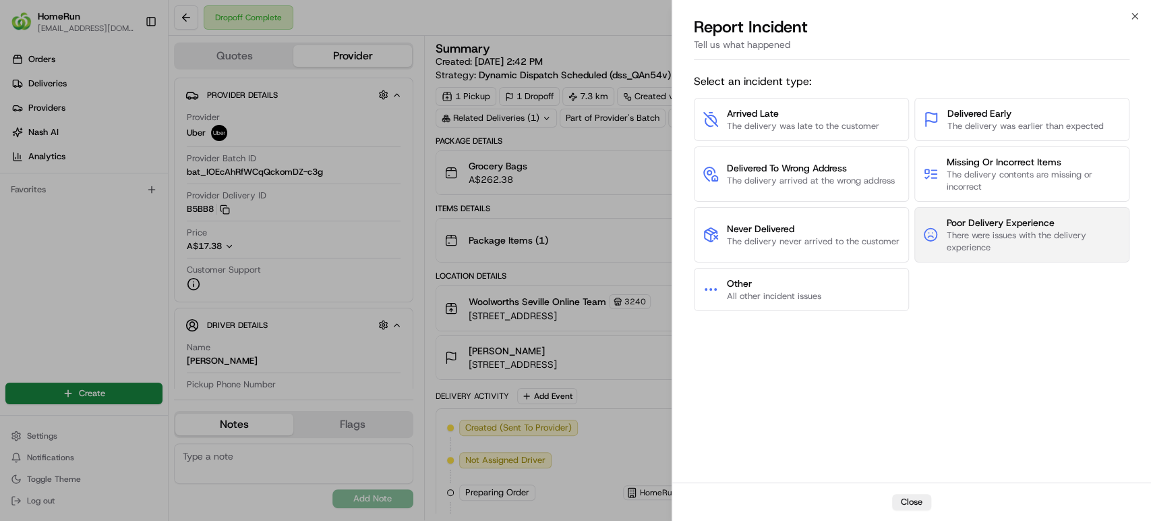
click at [989, 225] on span "Poor Delivery Experience" at bounding box center [1033, 222] width 175 height 13
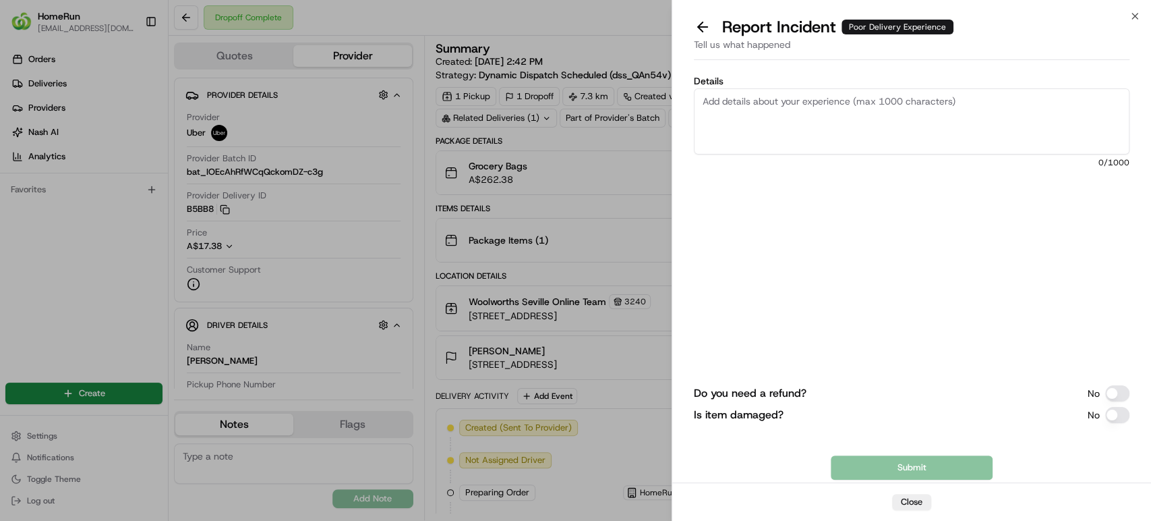
click at [1114, 388] on button "Do you need a refund?" at bounding box center [1117, 393] width 24 height 16
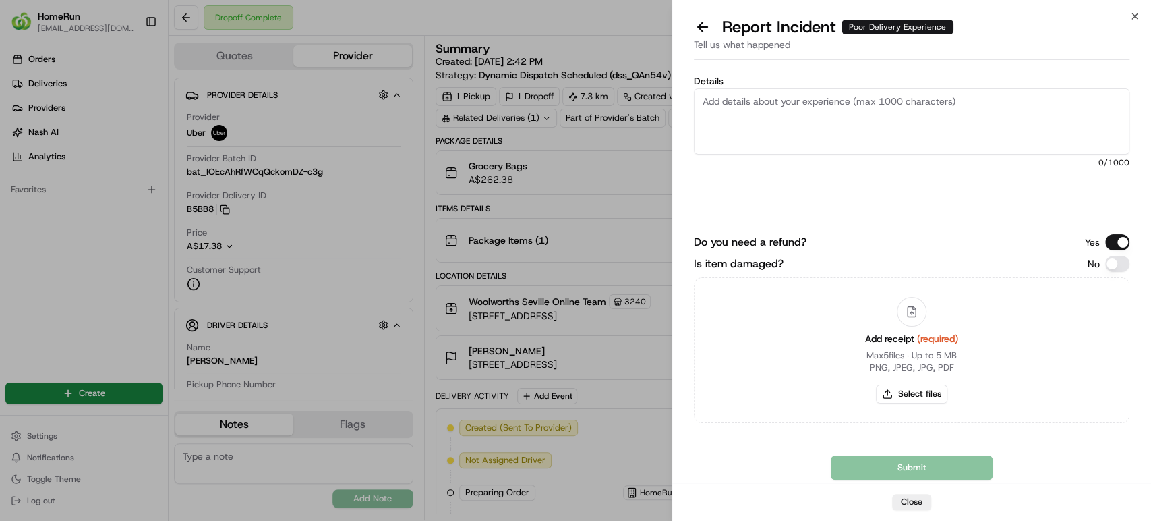
click at [1122, 241] on button "Do you need a refund?" at bounding box center [1117, 242] width 24 height 16
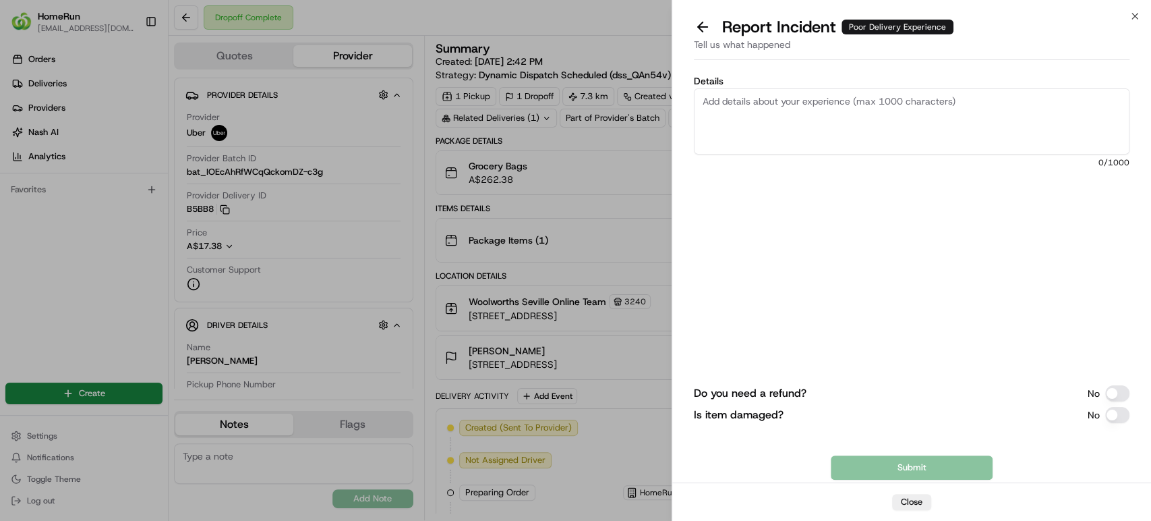
paste textarea "Uber driver who delivered their order. The driver repeatedly entered Cx's house…"
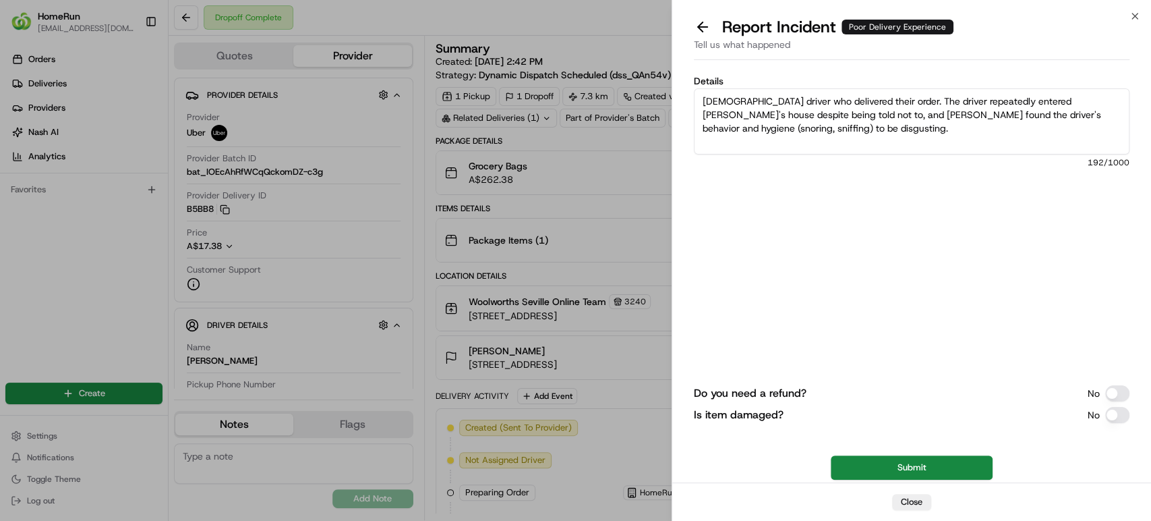
click at [1012, 98] on textarea "Uber driver who delivered their order. The driver repeatedly entered Cx's house…" at bounding box center [912, 121] width 436 height 66
drag, startPoint x: 1019, startPoint y: 96, endPoint x: 1002, endPoint y: 96, distance: 16.9
click at [764, 112] on textarea "Uber driver who delivered their order. The driver repeatedly entered house desp…" at bounding box center [912, 121] width 436 height 66
type textarea "Uber driver who delivered their order. The driver repeatedly entered house desp…"
click at [902, 467] on button "Submit" at bounding box center [912, 467] width 162 height 24
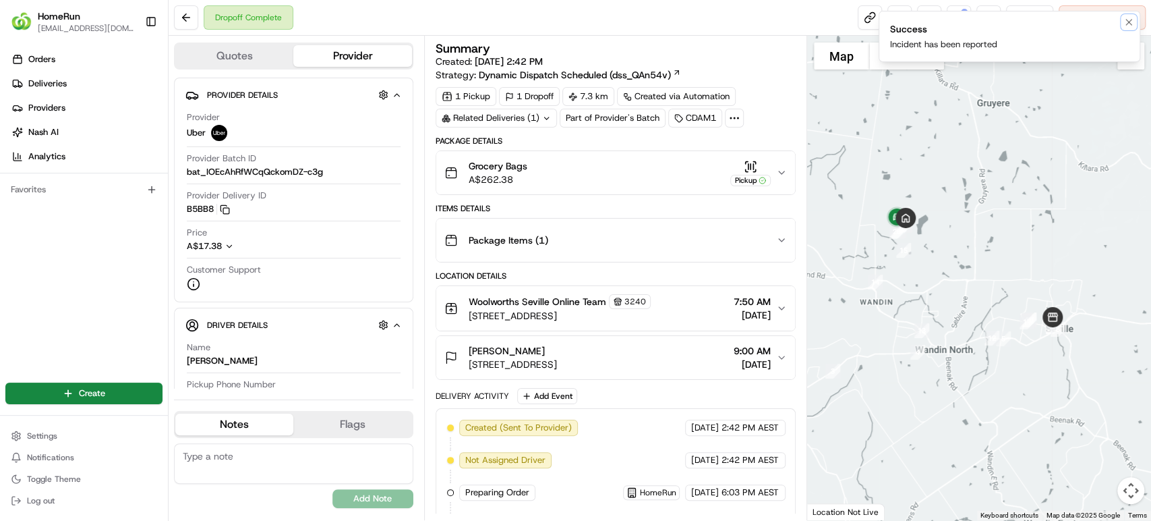
drag, startPoint x: 1128, startPoint y: 22, endPoint x: 1111, endPoint y: 15, distance: 18.8
click at [1129, 22] on icon "Notifications (F8)" at bounding box center [1129, 22] width 11 height 11
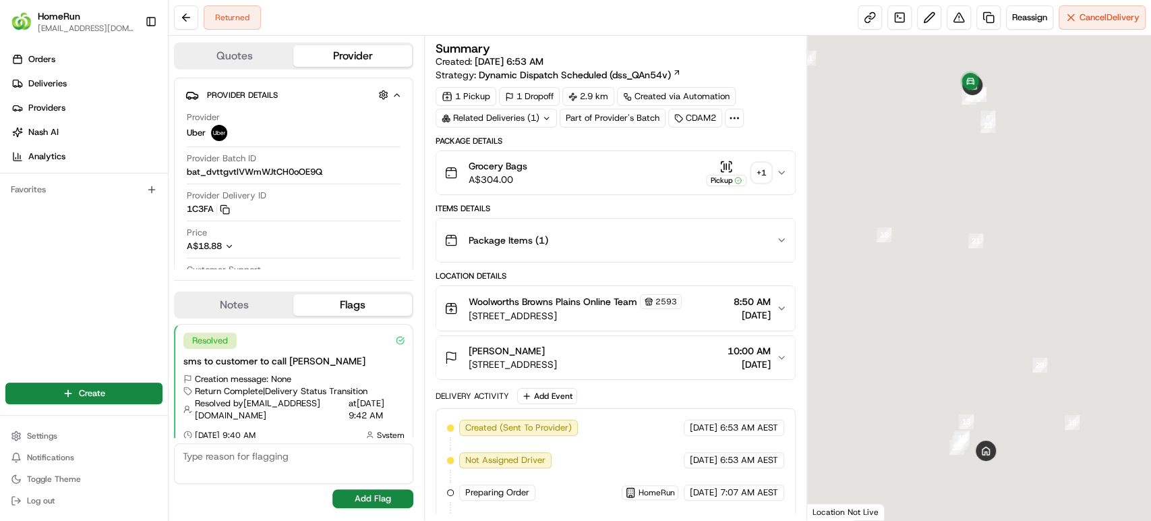
scroll to position [226, 0]
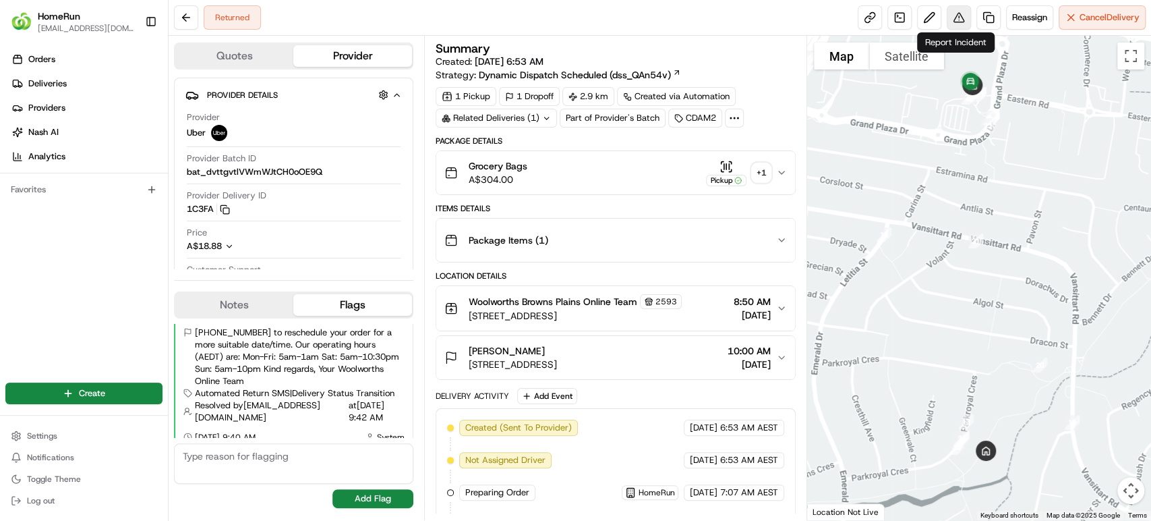
click at [954, 13] on button at bounding box center [959, 17] width 24 height 24
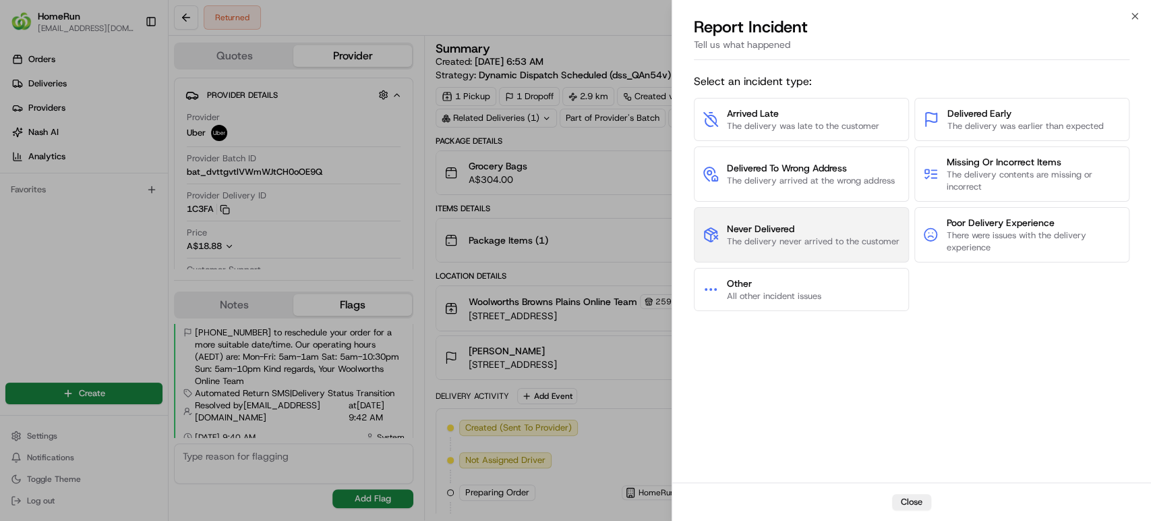
click at [803, 228] on span "Never Delivered" at bounding box center [813, 228] width 173 height 13
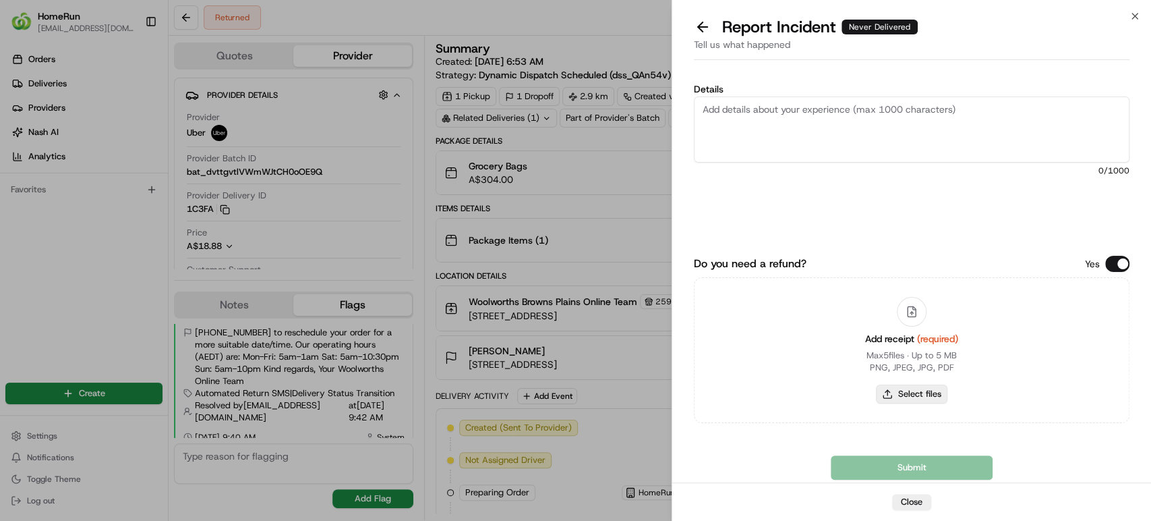
click at [938, 398] on button "Select files" at bounding box center [911, 393] width 71 height 19
type input "C:\fakepath\264946557.pdf"
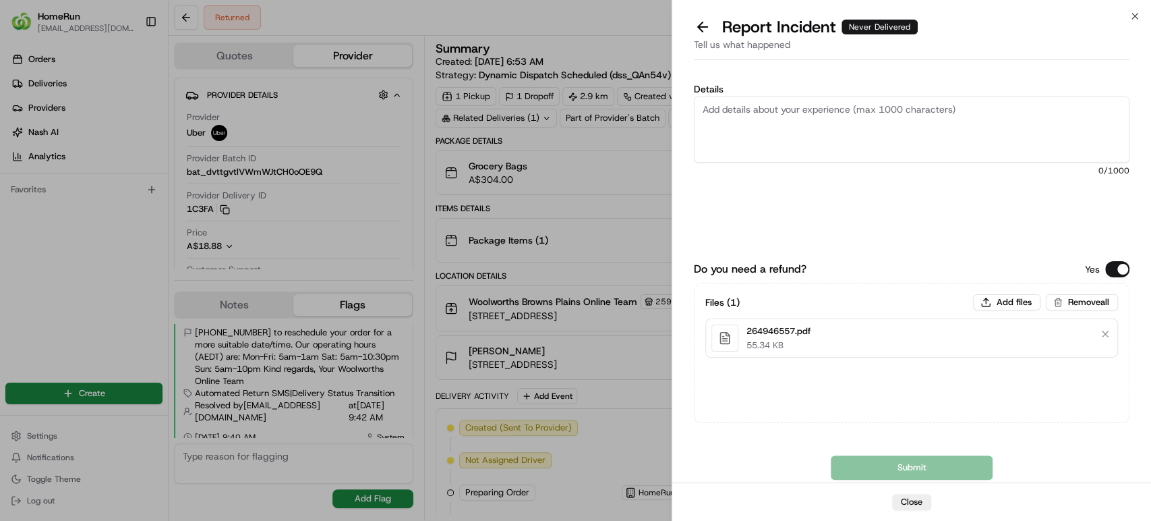
click at [852, 123] on textarea "Details" at bounding box center [912, 129] width 436 height 66
paste textarea "Order was never delivered"
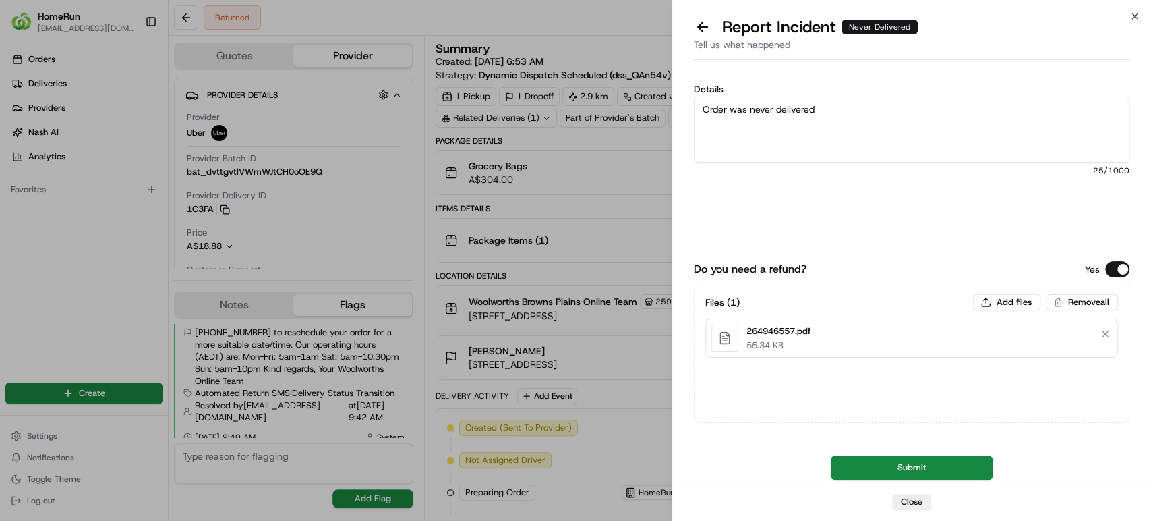
type textarea "Order was never delivered"
click at [867, 459] on button "Submit" at bounding box center [912, 467] width 162 height 24
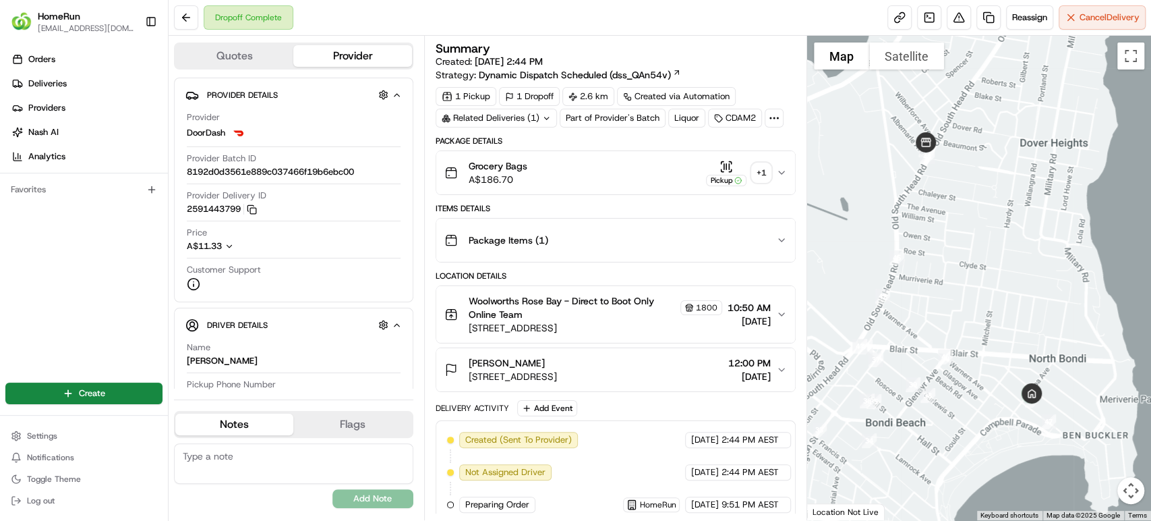
click at [755, 171] on div "+ 1" at bounding box center [761, 172] width 19 height 19
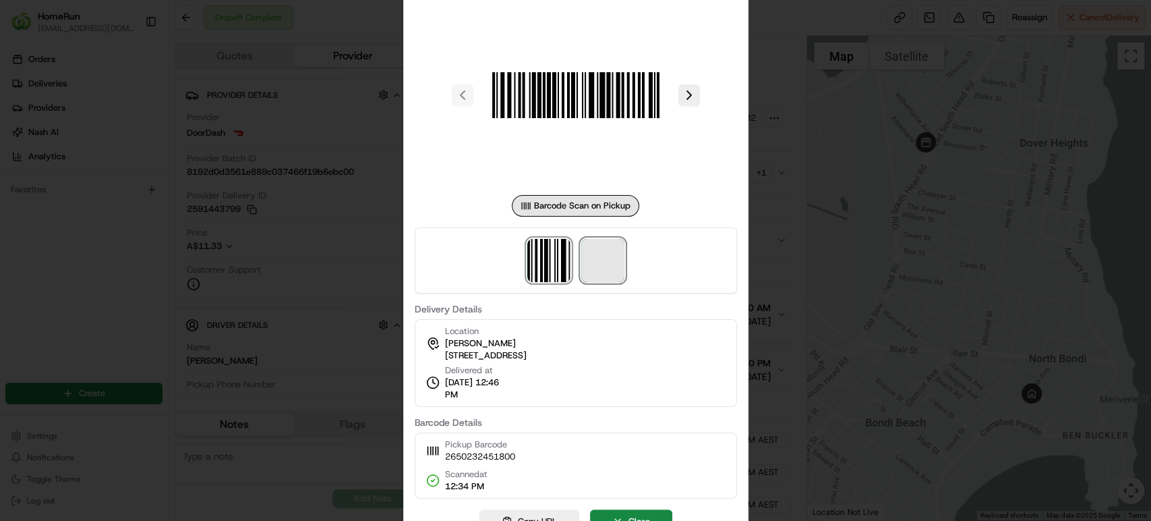
click at [598, 264] on span at bounding box center [602, 260] width 43 height 43
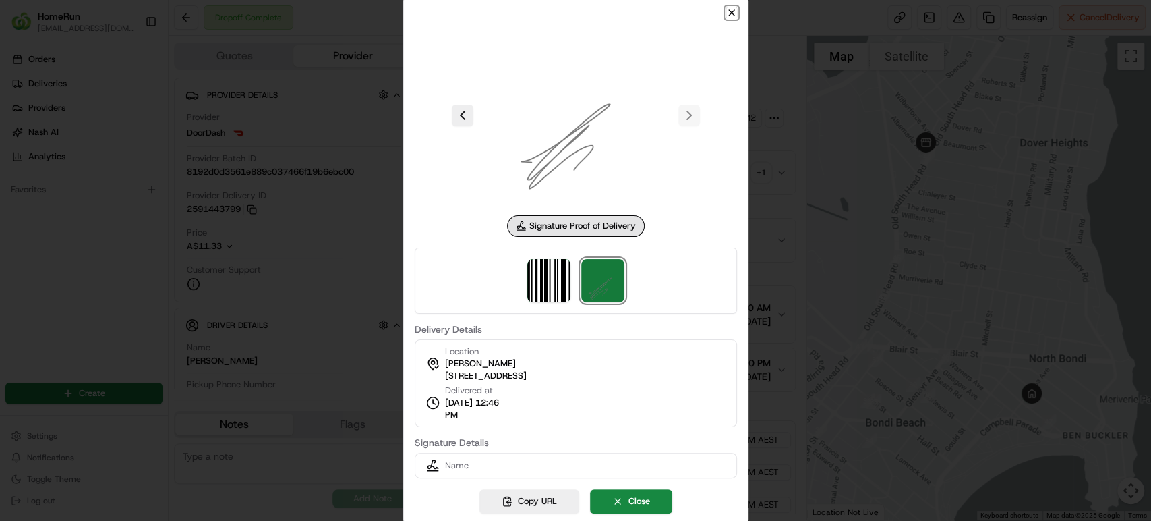
click at [728, 15] on icon "button" at bounding box center [731, 12] width 11 height 11
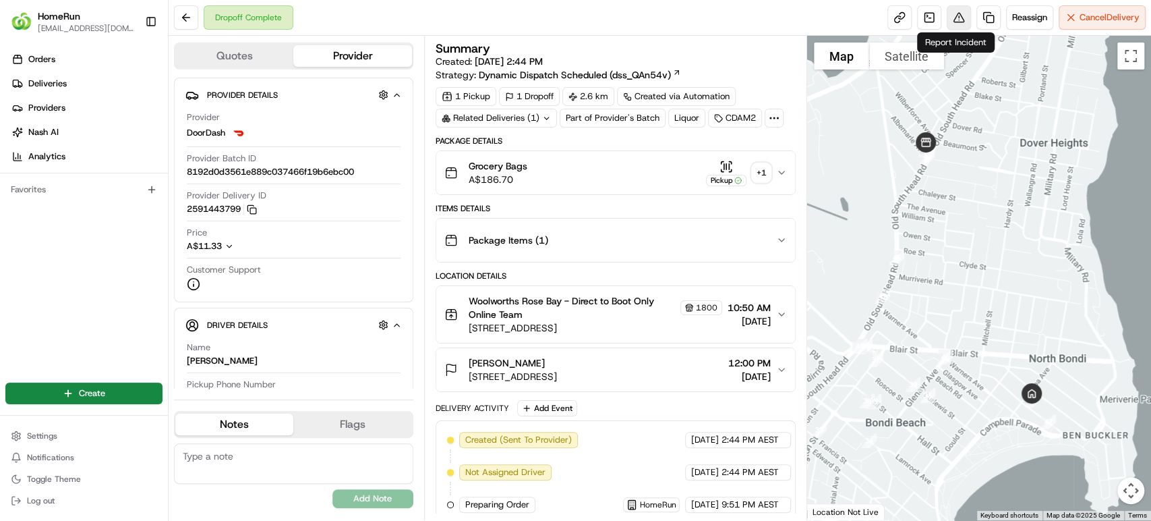
click at [956, 14] on button at bounding box center [959, 17] width 24 height 24
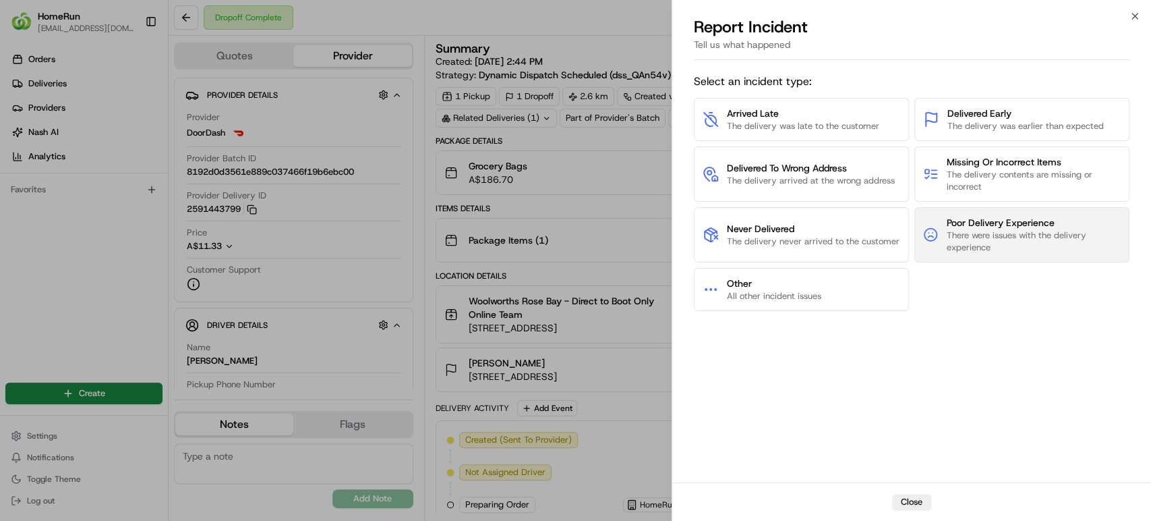
click at [995, 241] on span "There were issues with the delivery experience" at bounding box center [1033, 241] width 175 height 24
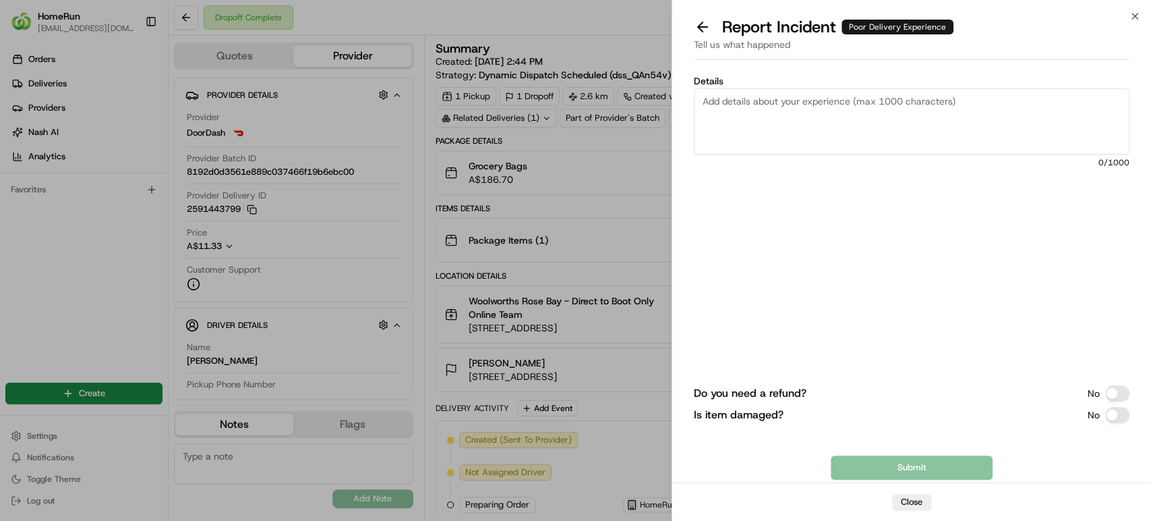
paste textarea "Driver left restricted goods at the door of unit with out any signature. POD is…"
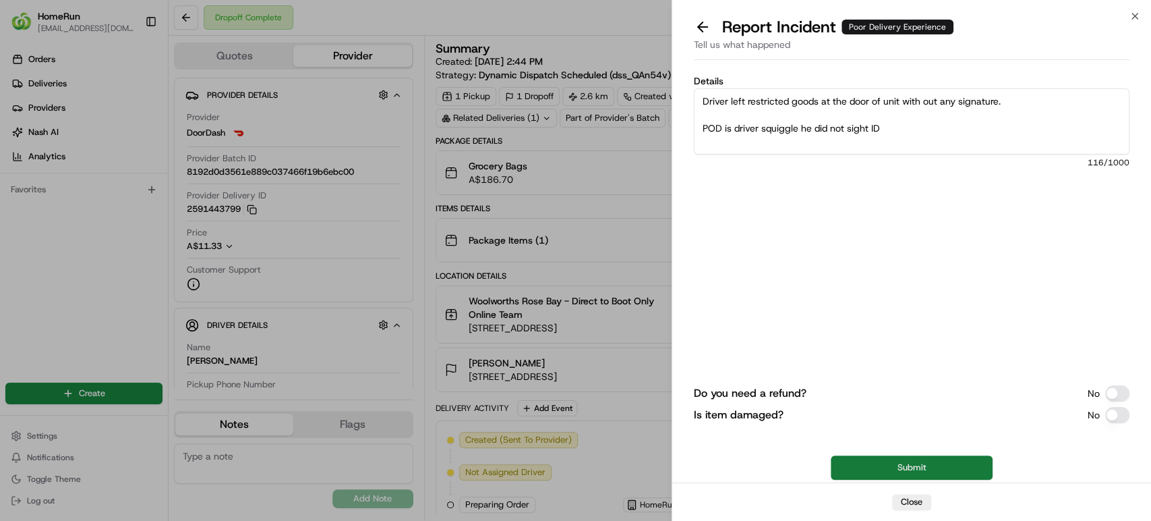
type textarea "Driver left restricted goods at the door of unit with out any signature. POD is…"
click at [860, 463] on button "Submit" at bounding box center [912, 467] width 162 height 24
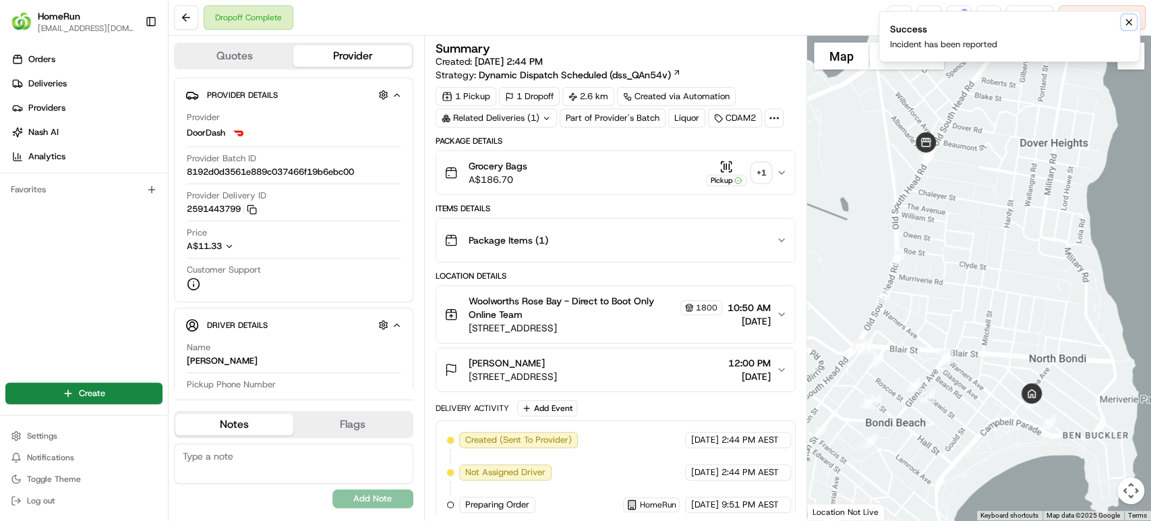
click at [1126, 27] on icon "Notifications (F8)" at bounding box center [1129, 22] width 11 height 11
